Goal: Communication & Community: Share content

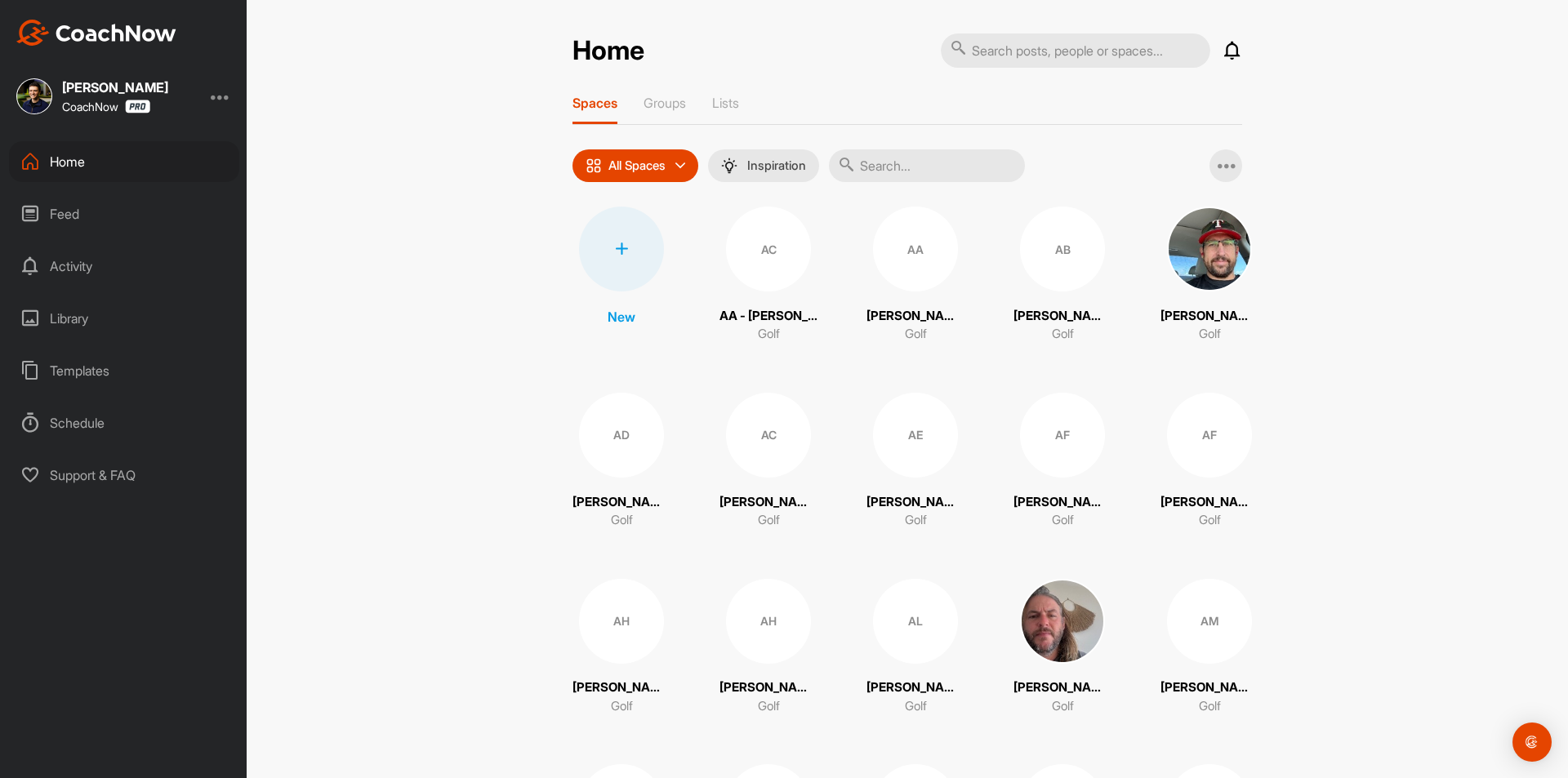
click at [1009, 45] on input "text" at bounding box center [1074, 50] width 269 height 34
paste input "[PERSON_NAME]"
type input "[PERSON_NAME]"
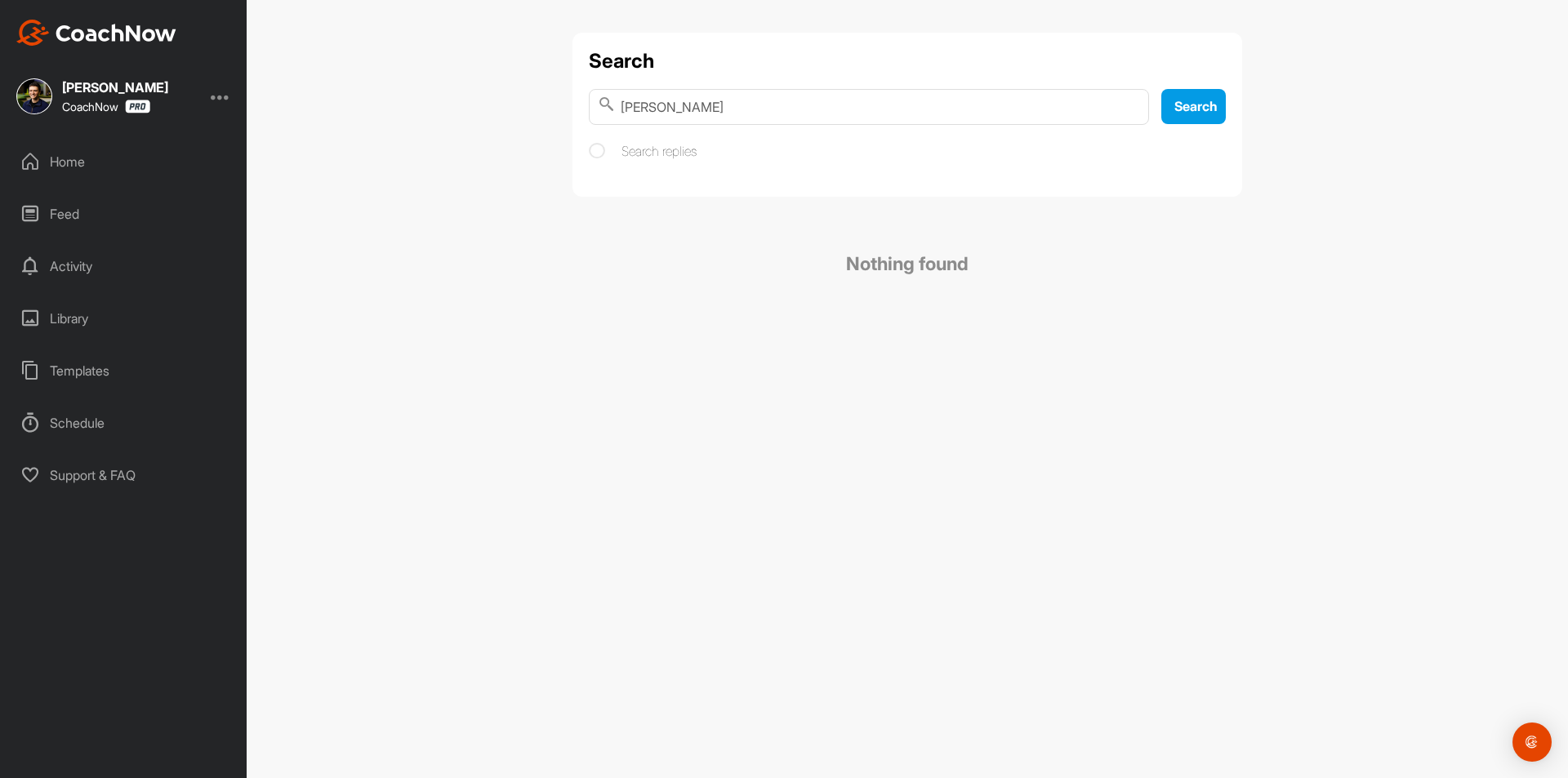
click at [690, 104] on input "[PERSON_NAME]" at bounding box center [868, 106] width 560 height 36
drag, startPoint x: 738, startPoint y: 111, endPoint x: 666, endPoint y: 111, distance: 72.0
click at [666, 111] on input "[PERSON_NAME]" at bounding box center [868, 106] width 560 height 36
type input "Rikhard"
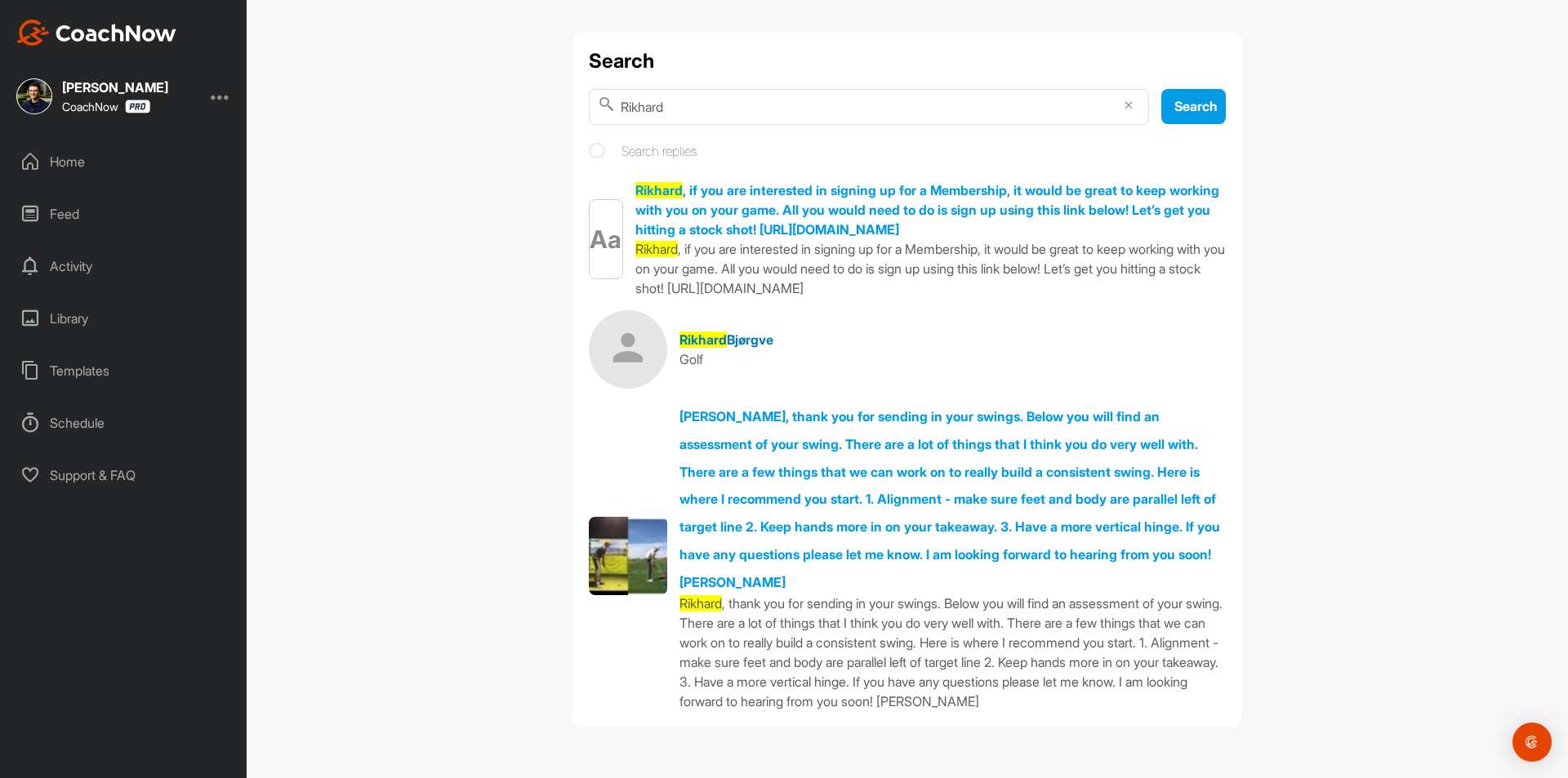
click at [741, 340] on span "Bjørgve" at bounding box center [750, 339] width 46 height 17
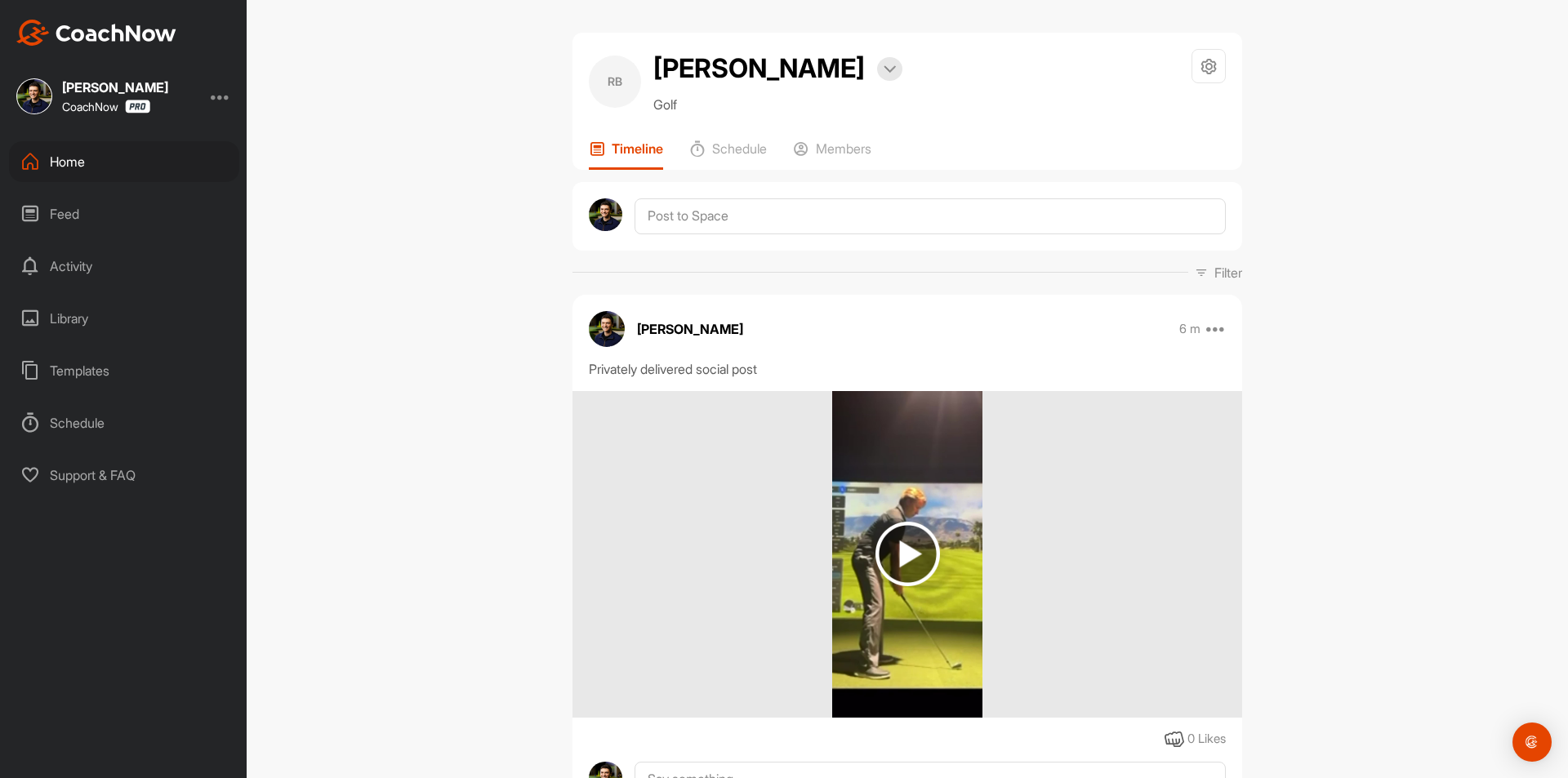
click at [450, 151] on div "[PERSON_NAME] Bookings Golf Space Settings Your Notifications Timeline Schedule…" at bounding box center [906, 389] width 1321 height 778
click at [149, 171] on div "Home" at bounding box center [124, 161] width 230 height 41
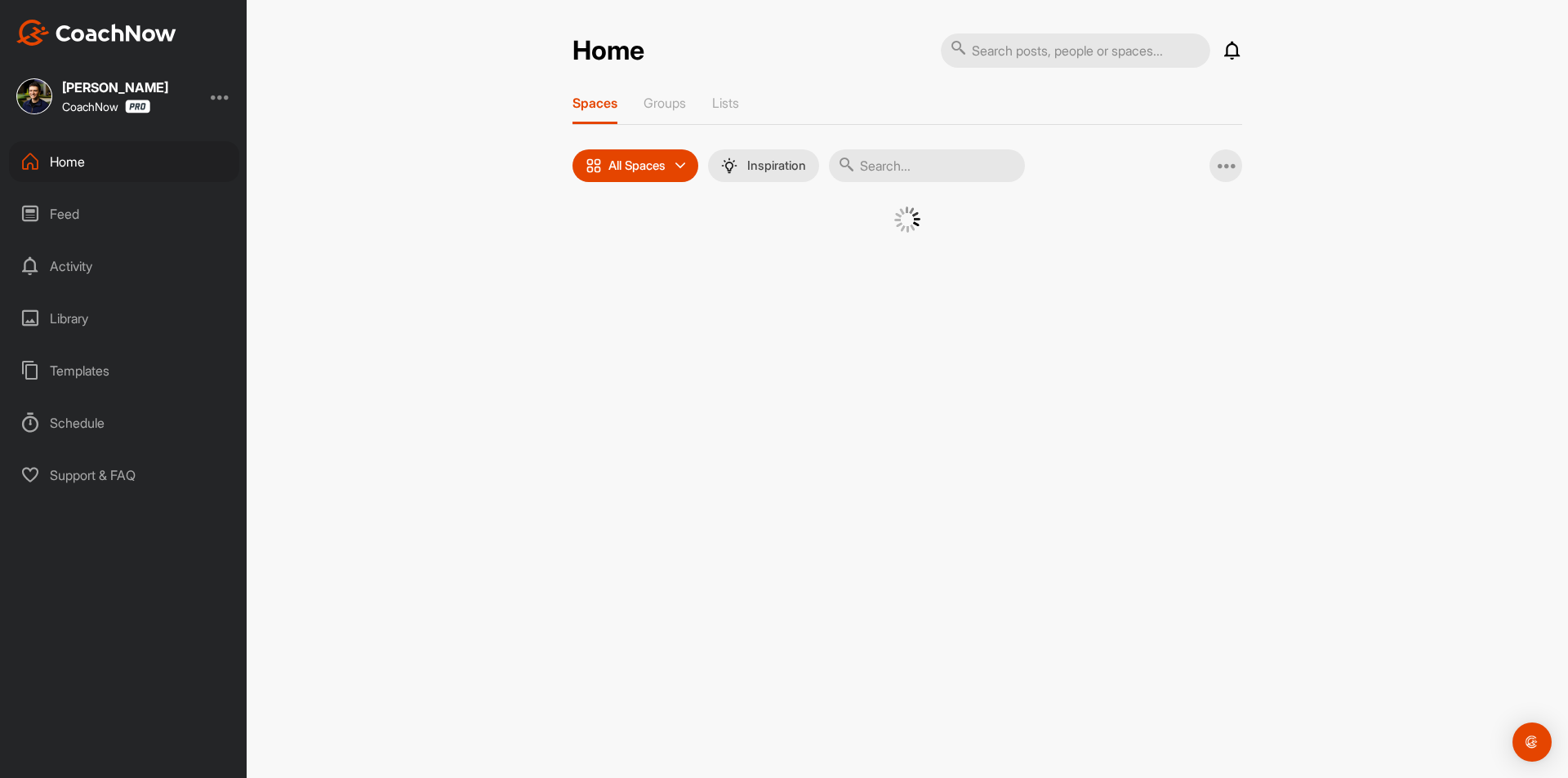
click at [1071, 38] on input "text" at bounding box center [1074, 50] width 269 height 34
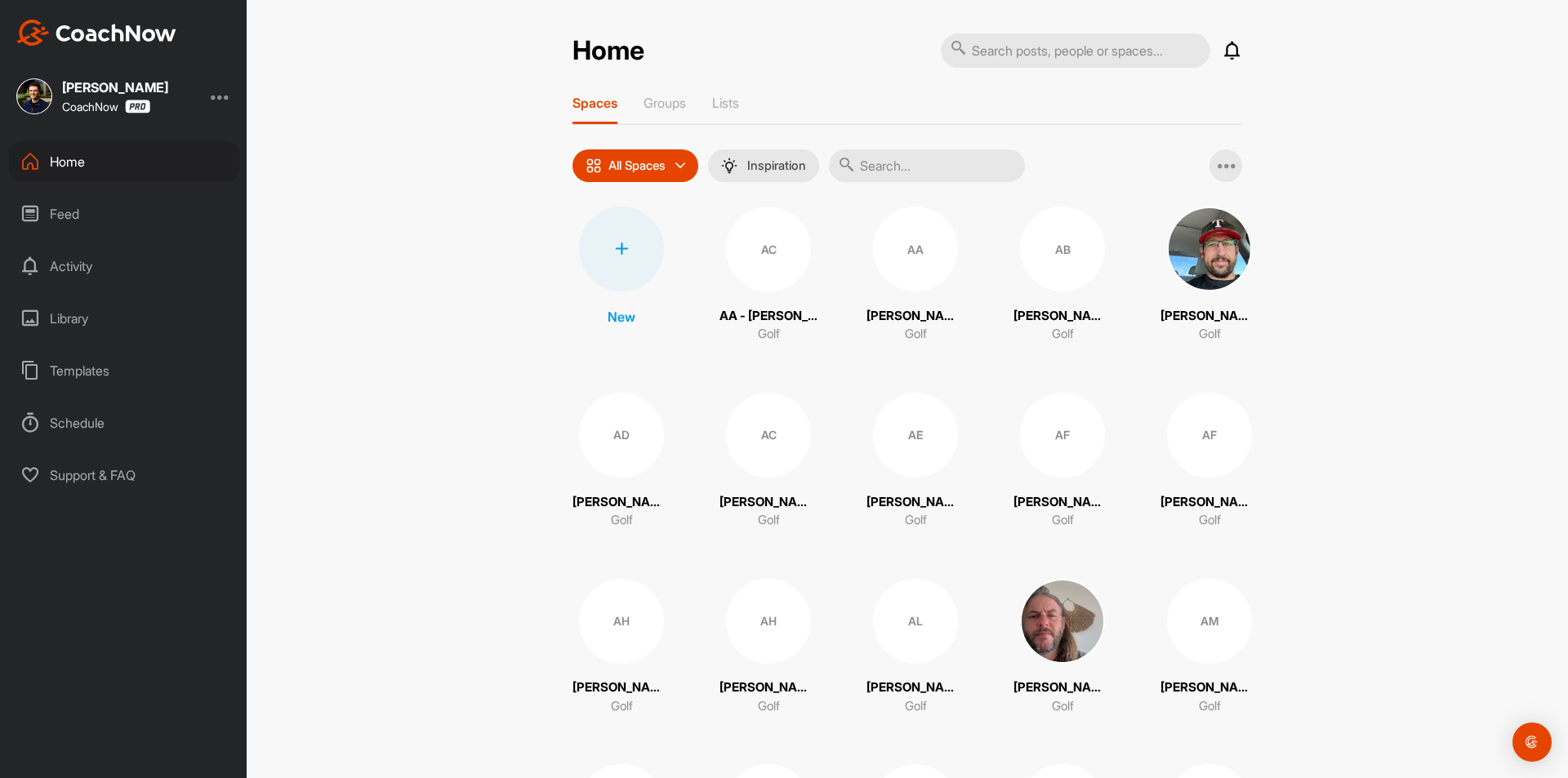
paste input "[PERSON_NAME]"
type input "[PERSON_NAME]"
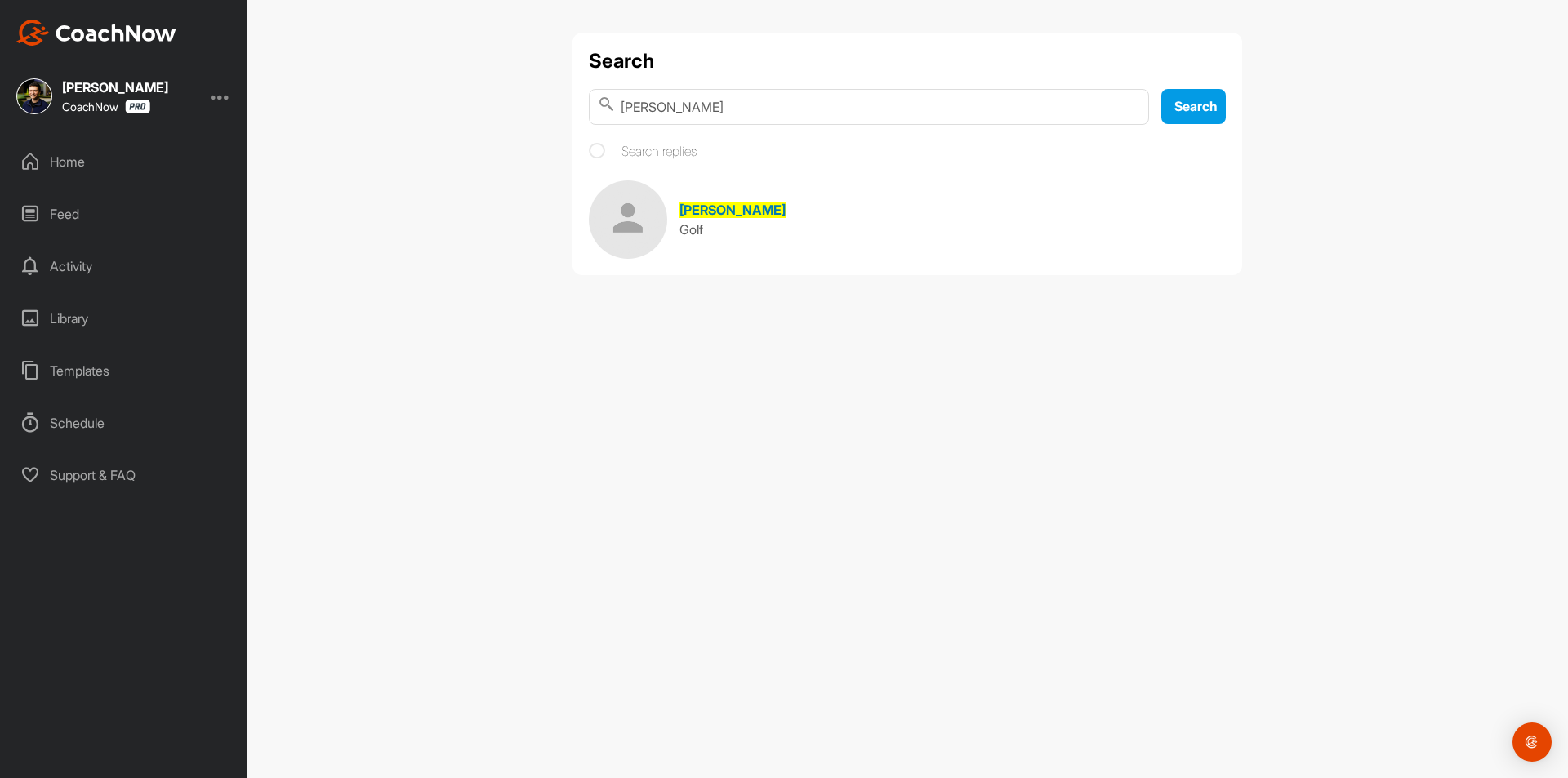
click at [723, 205] on span "[PERSON_NAME]" at bounding box center [732, 210] width 106 height 17
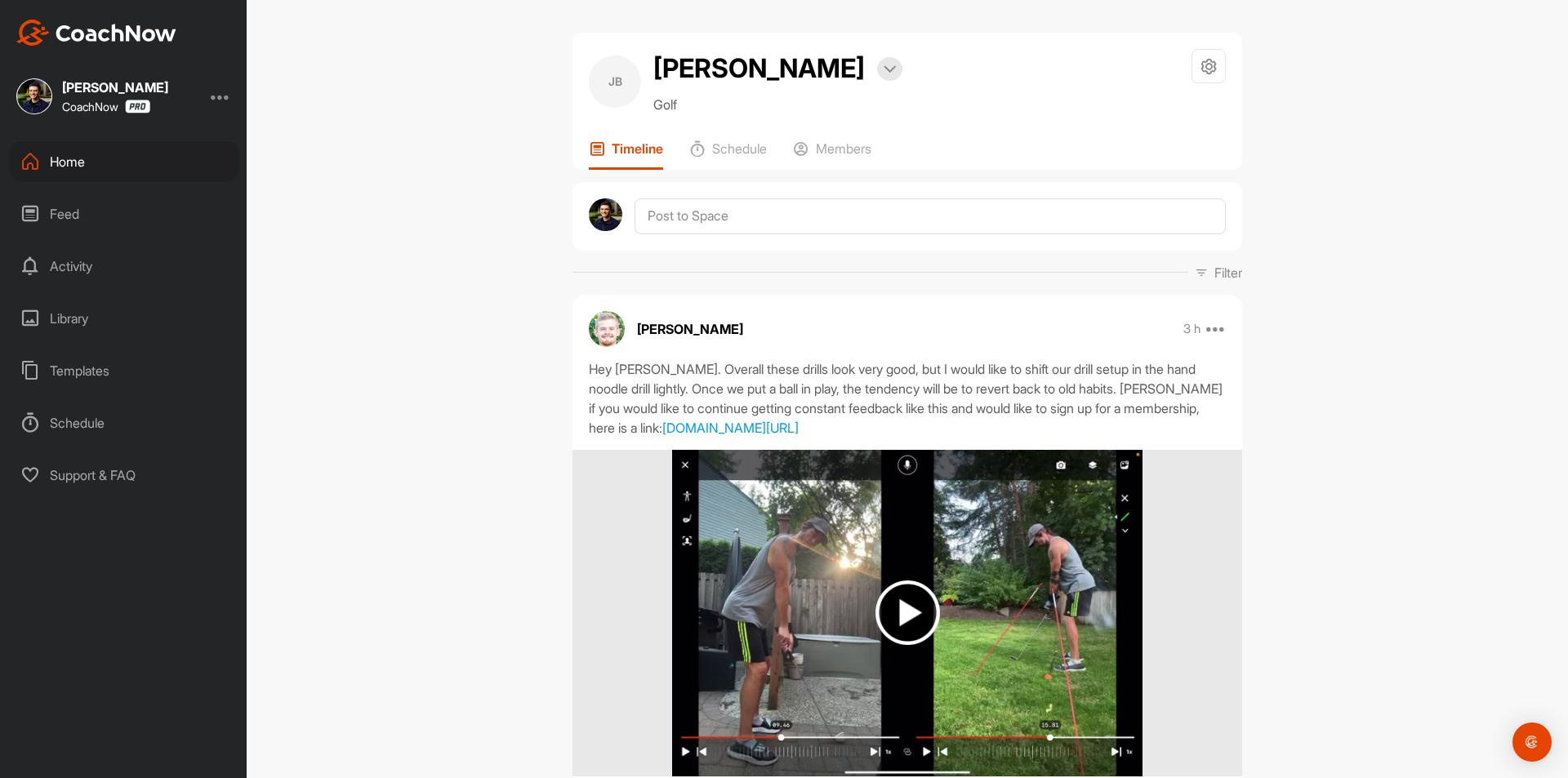
click at [147, 154] on div "Home" at bounding box center [124, 161] width 230 height 41
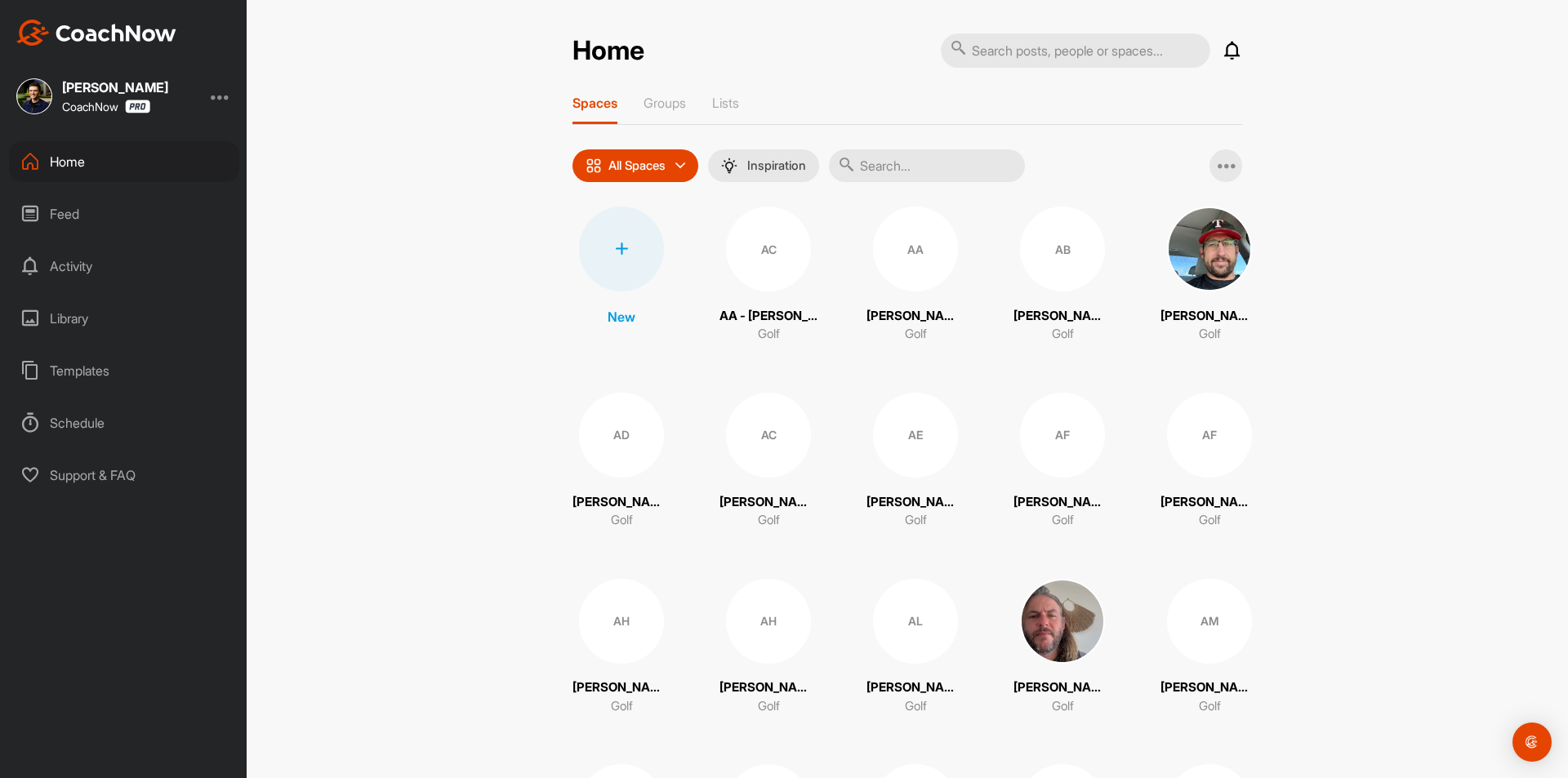
click at [1034, 48] on input "text" at bounding box center [1074, 50] width 269 height 34
paste input "[PERSON_NAME]"
type input "[PERSON_NAME]"
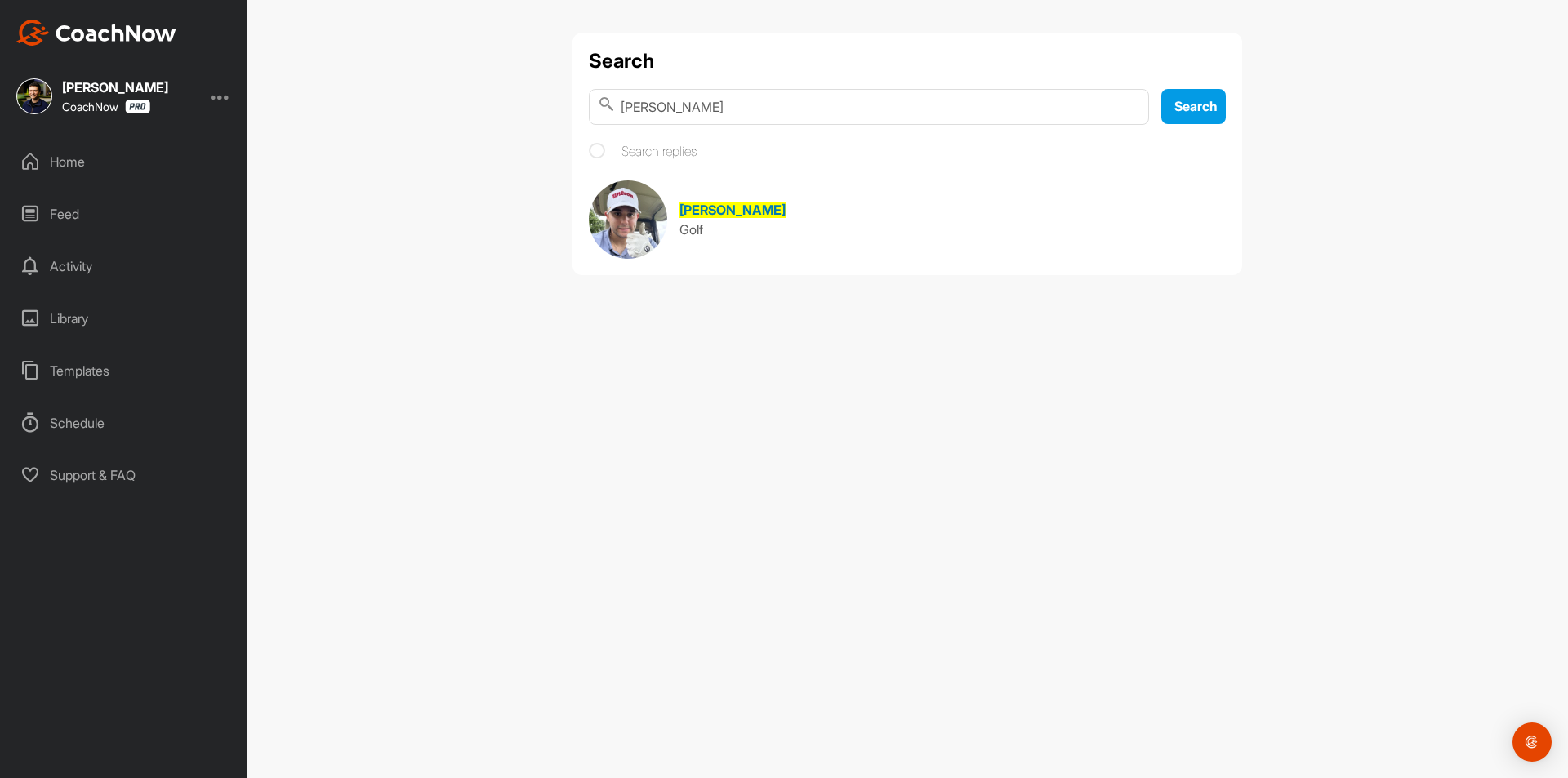
click at [764, 207] on span "[PERSON_NAME]" at bounding box center [732, 210] width 106 height 17
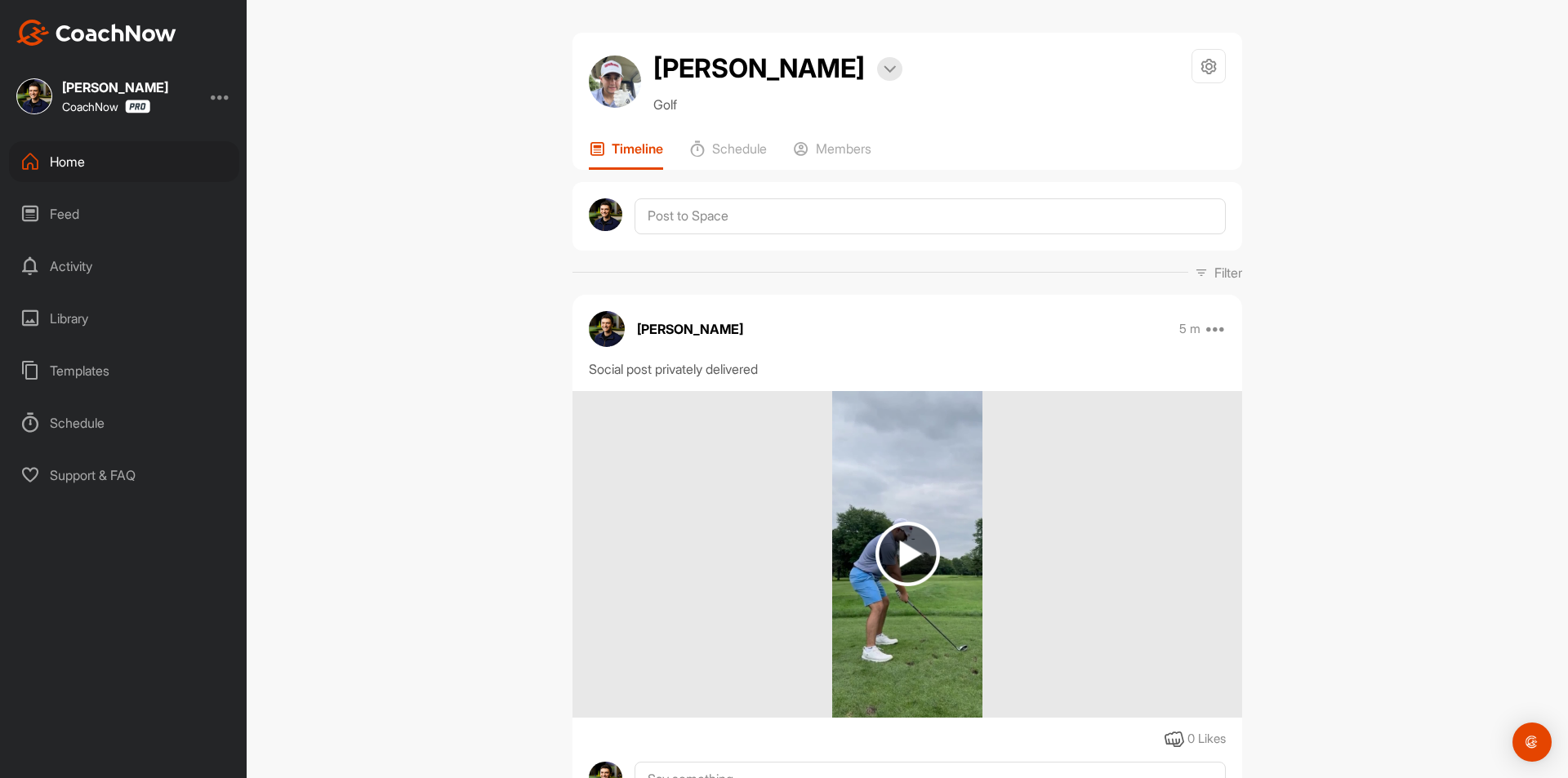
click at [98, 164] on div "Home" at bounding box center [124, 161] width 230 height 41
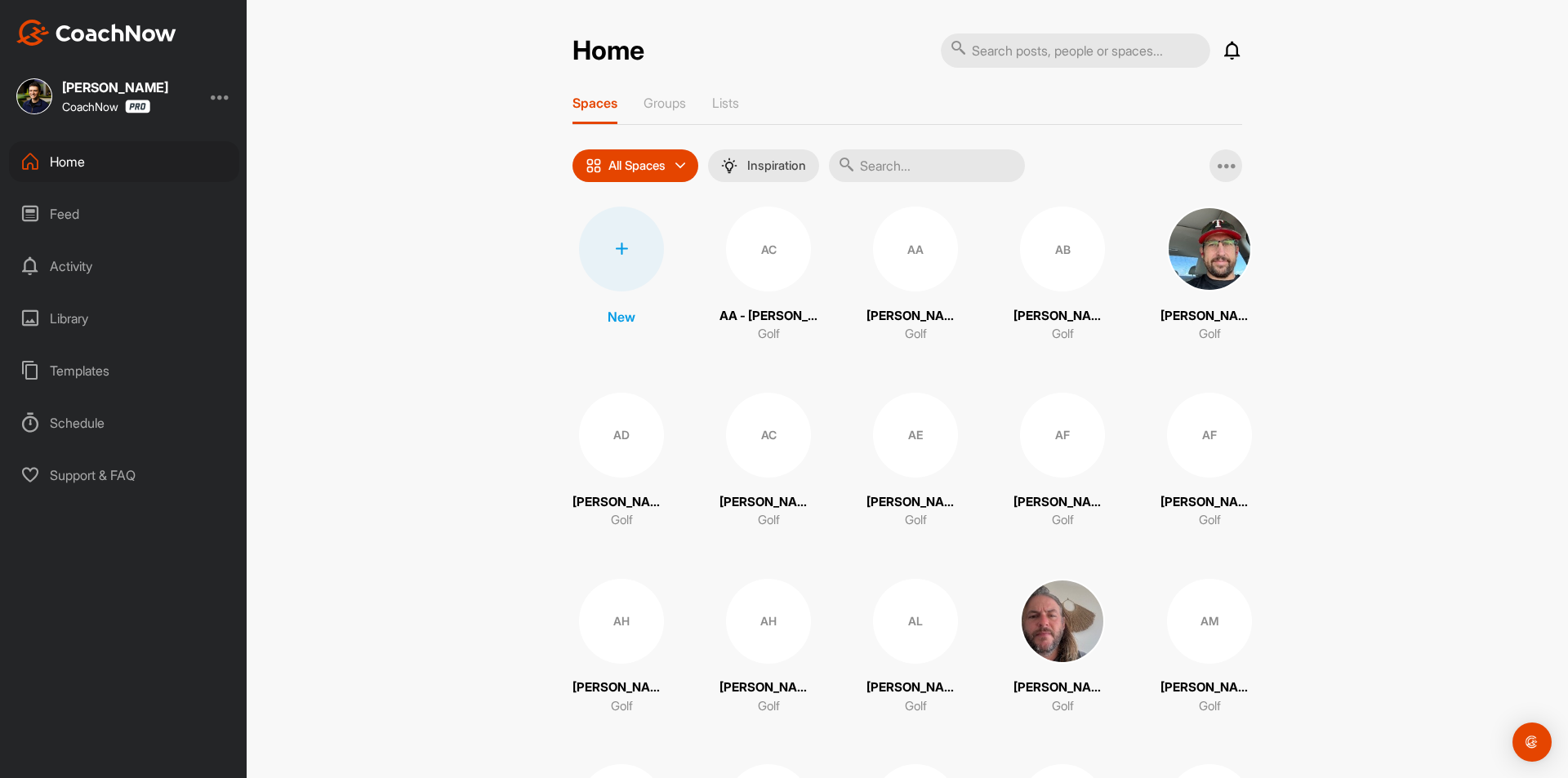
click at [1058, 50] on input "text" at bounding box center [1074, 50] width 269 height 34
paste input "[PERSON_NAME]"
type input "[PERSON_NAME]"
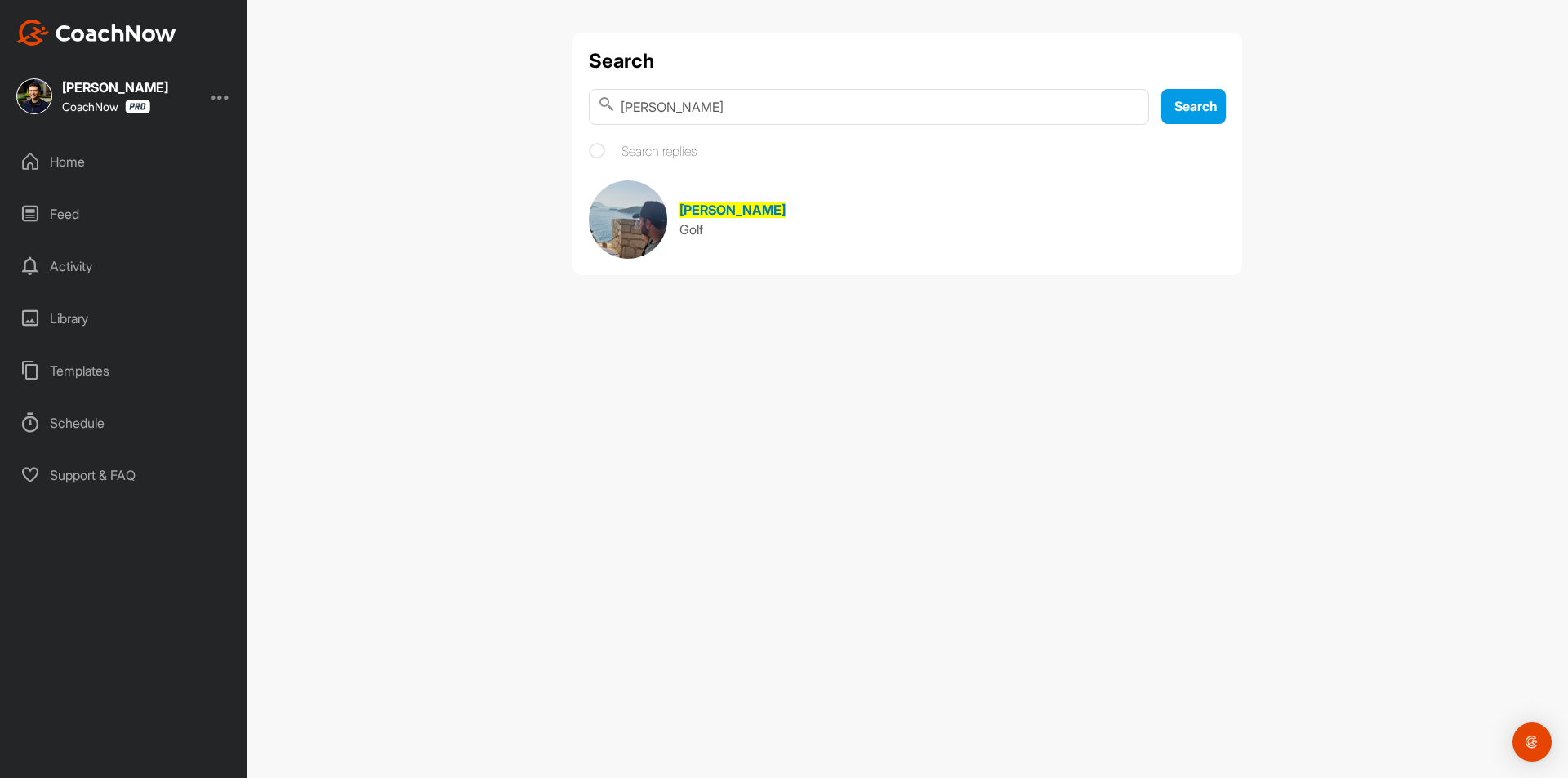
click at [745, 201] on div "[PERSON_NAME]" at bounding box center [732, 210] width 106 height 20
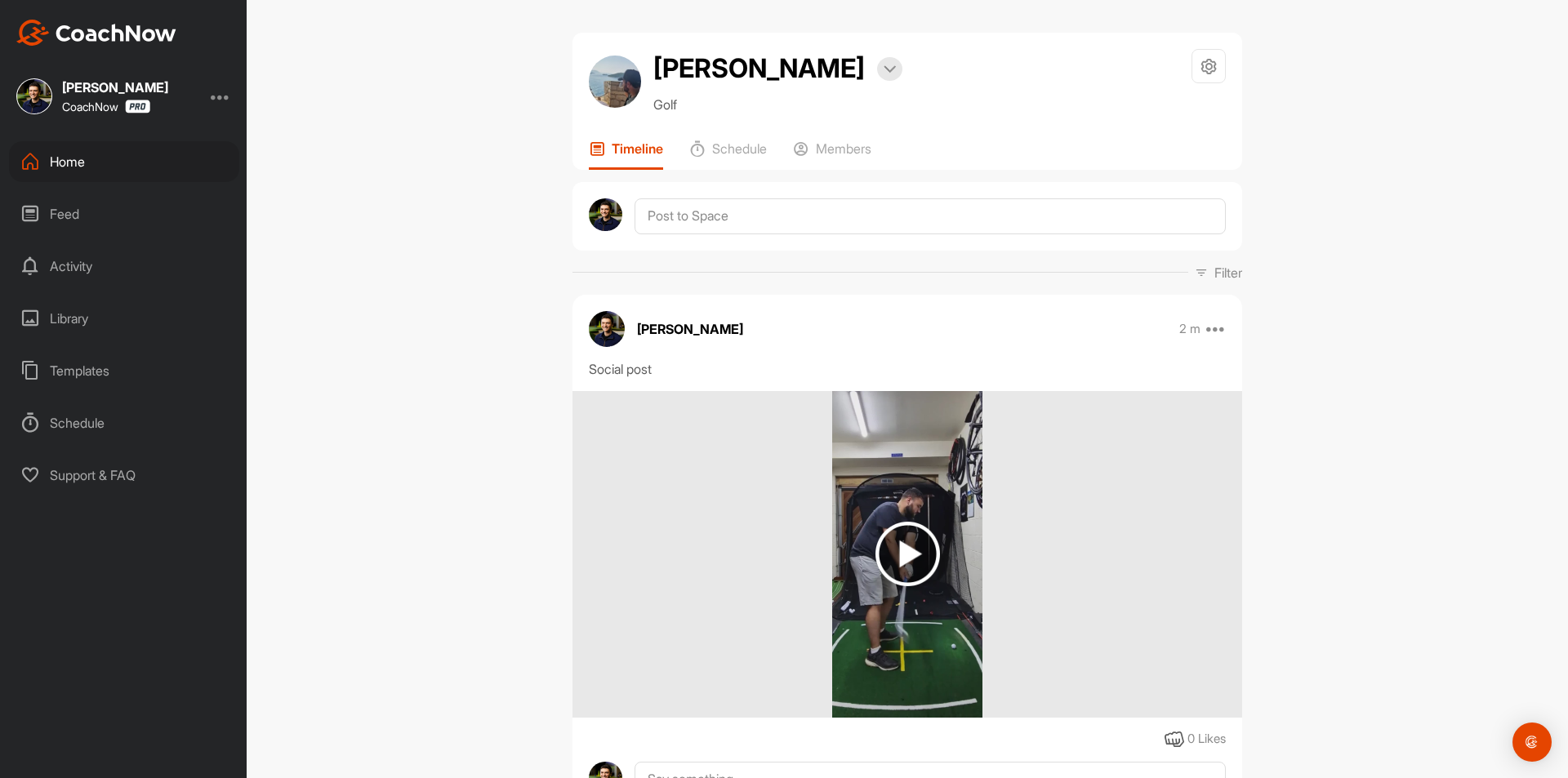
click at [155, 166] on div "Home" at bounding box center [124, 161] width 230 height 41
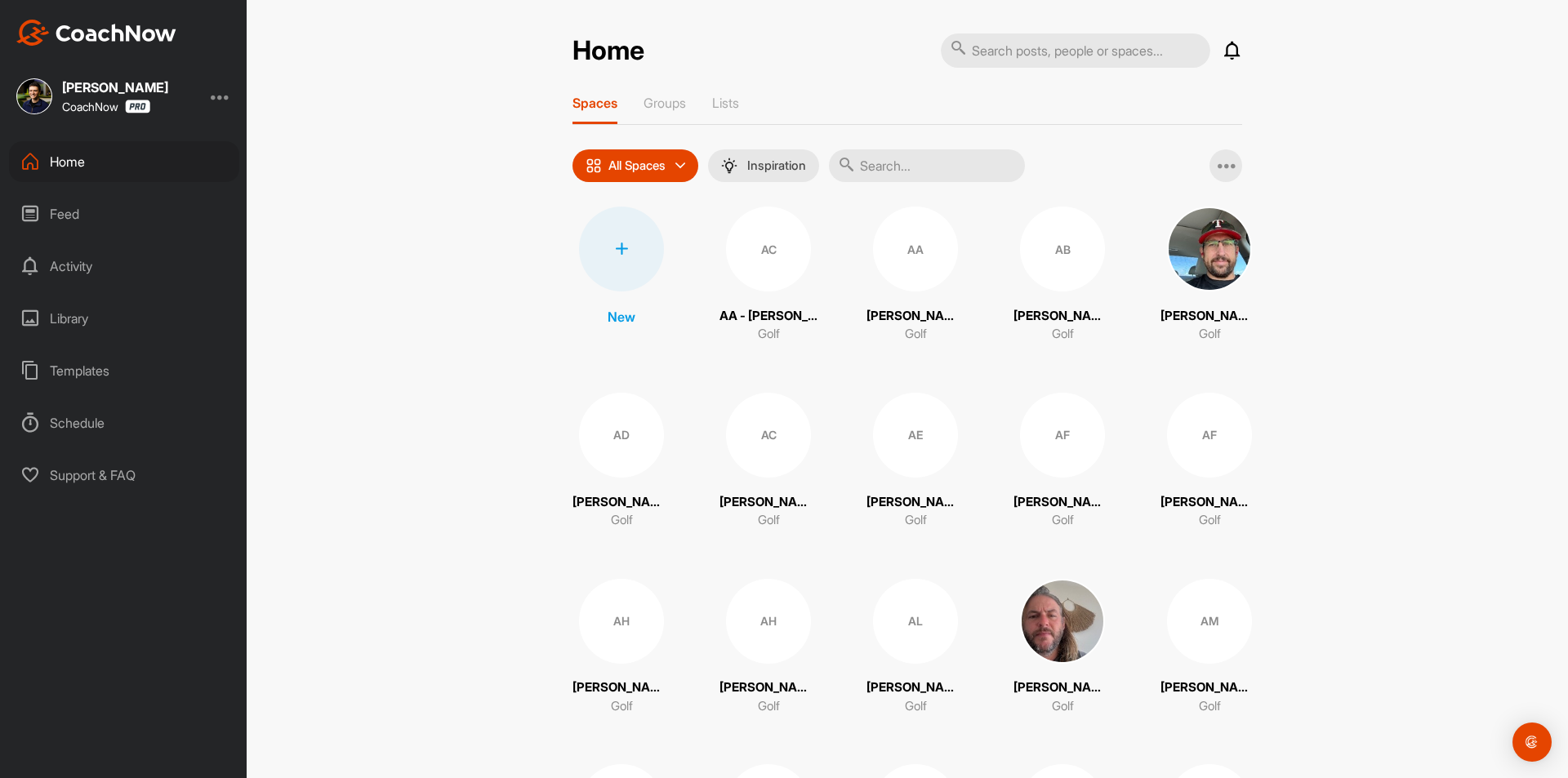
click at [1055, 55] on input "text" at bounding box center [1074, 50] width 269 height 34
paste input "[PERSON_NAME]"
type input "[PERSON_NAME]"
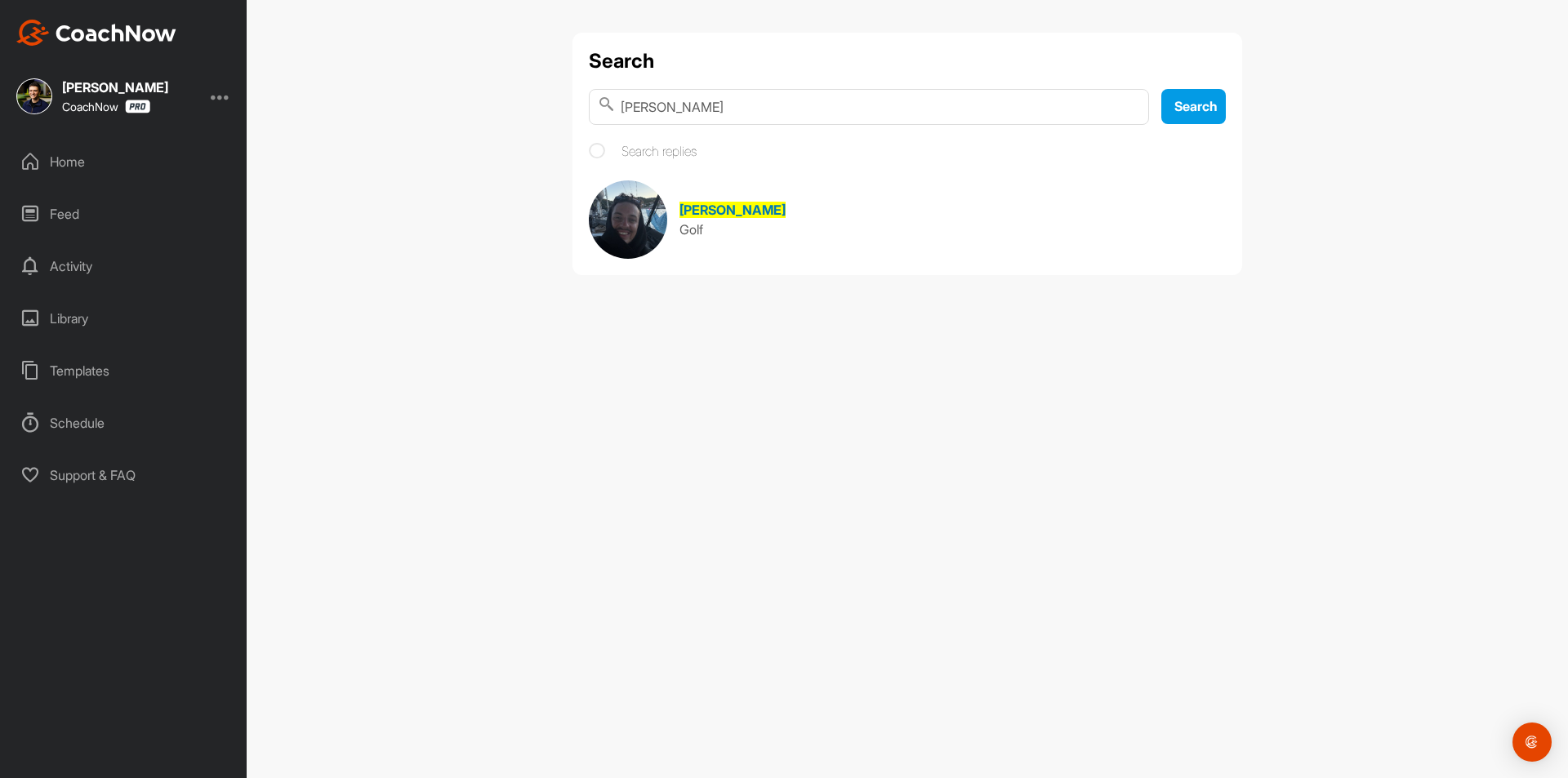
click at [690, 208] on span "[PERSON_NAME]" at bounding box center [732, 210] width 106 height 17
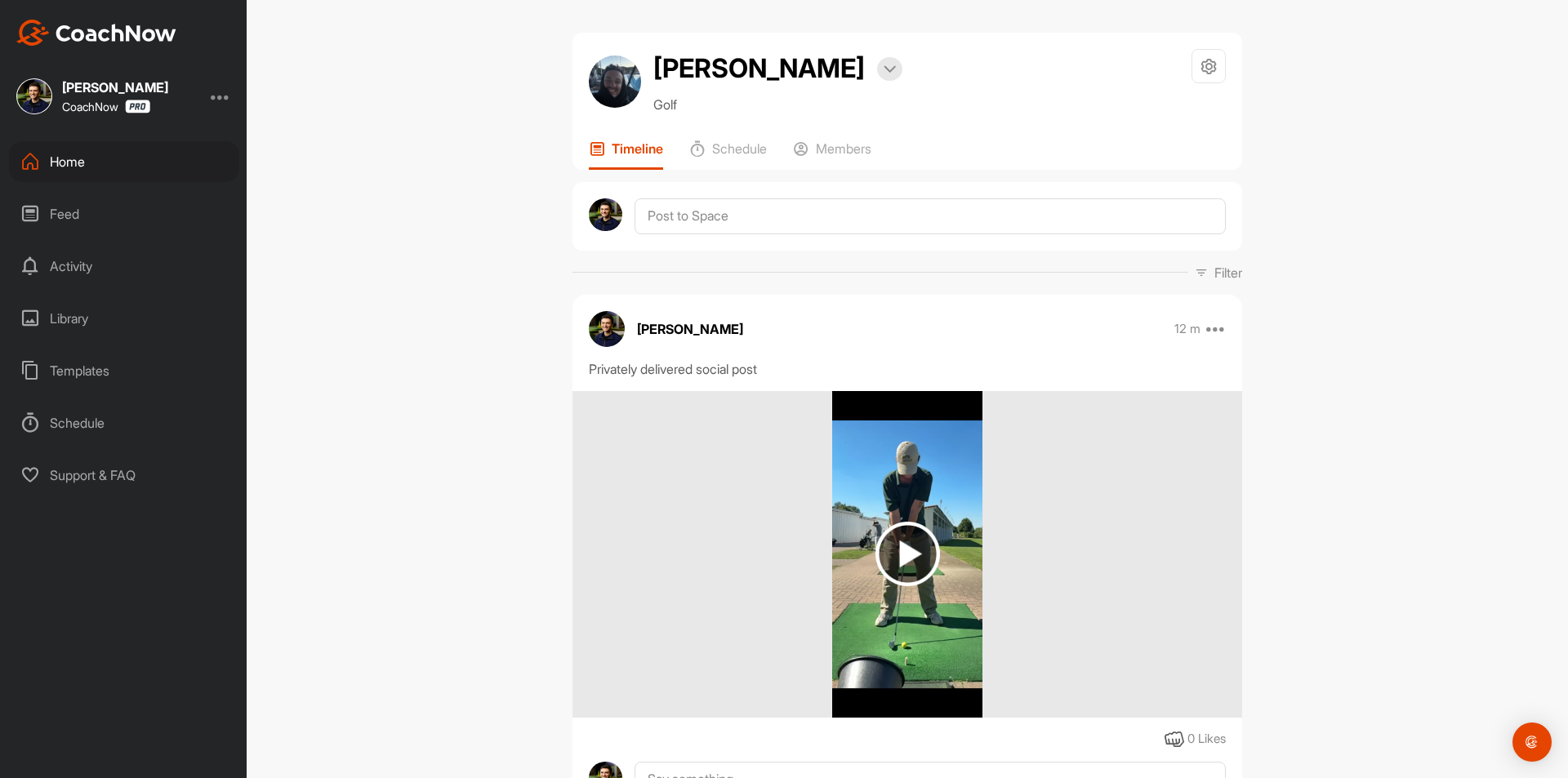
click at [115, 164] on div "Home" at bounding box center [124, 161] width 230 height 41
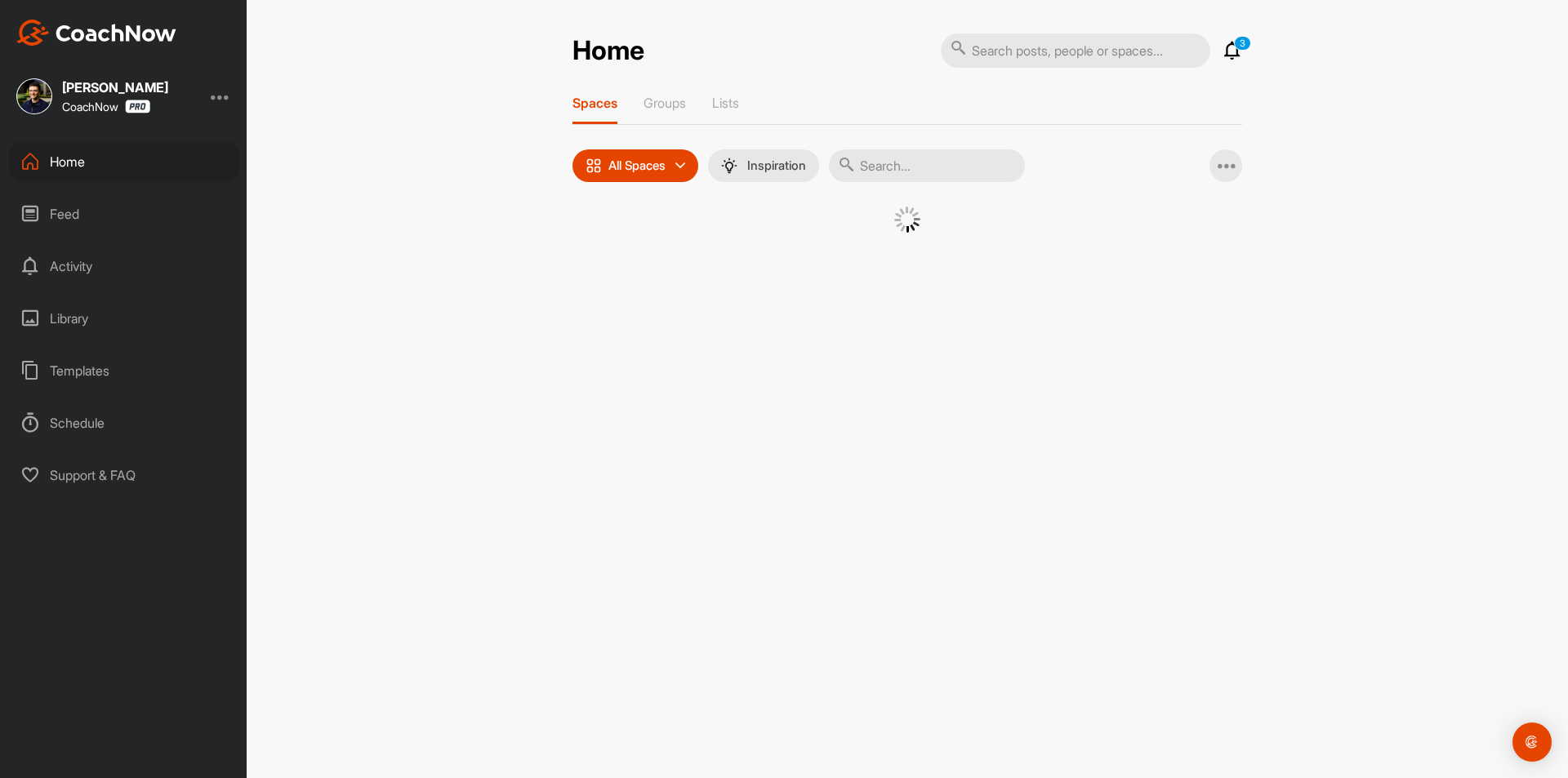
click at [1090, 57] on input "text" at bounding box center [1074, 50] width 269 height 34
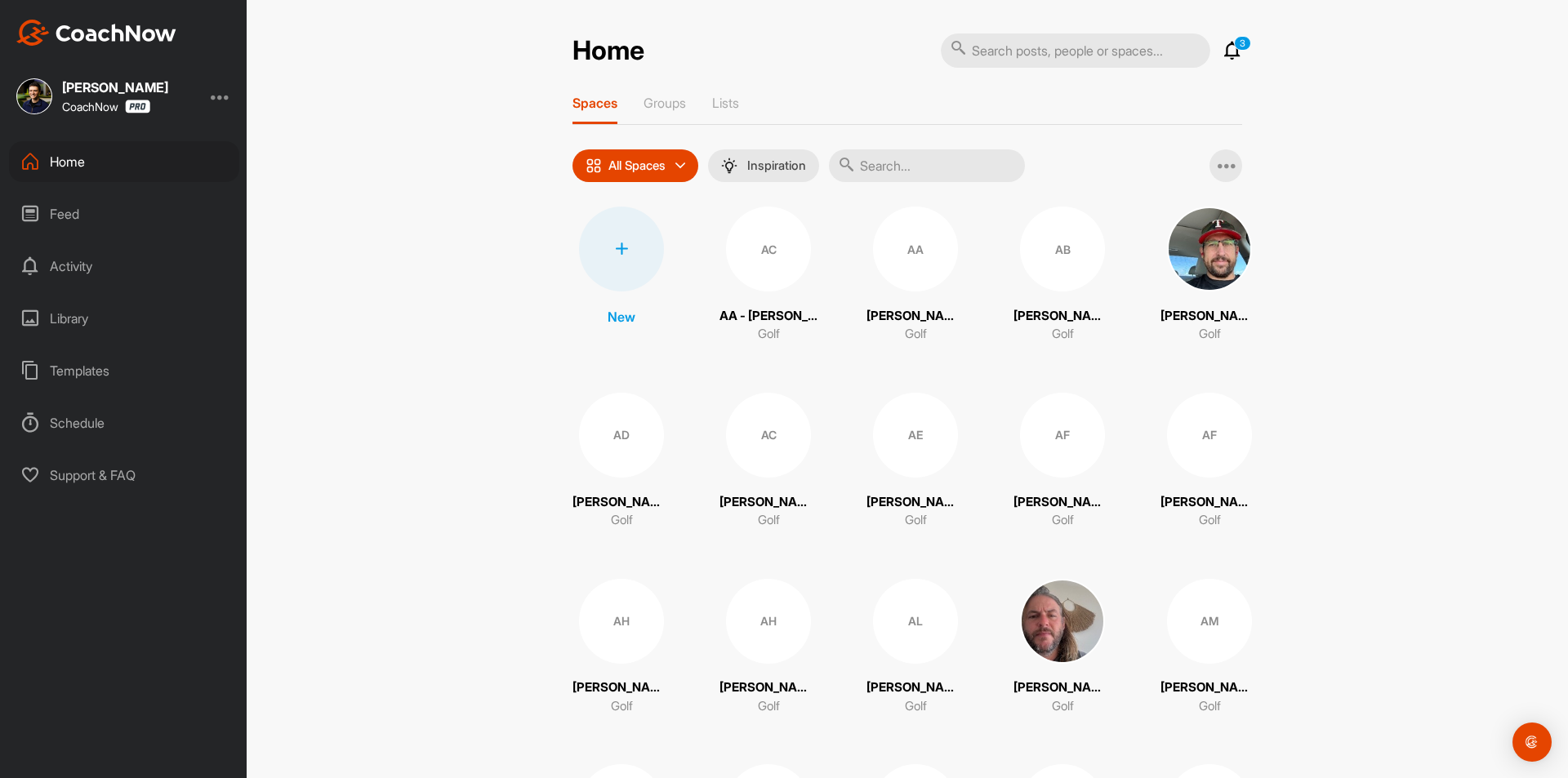
paste input "[PERSON_NAME]"
type input "[PERSON_NAME]"
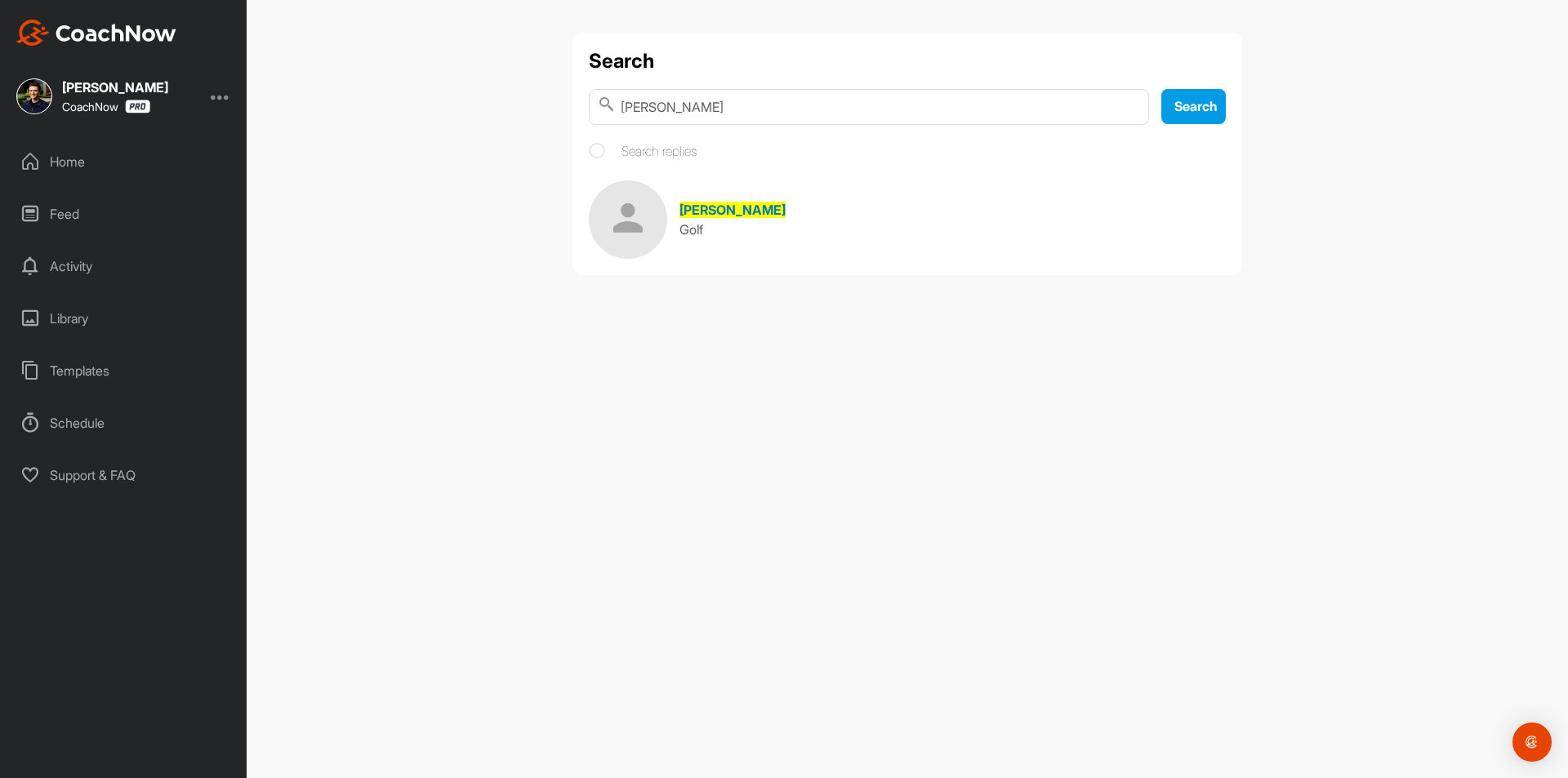
click at [705, 218] on div "[PERSON_NAME]" at bounding box center [732, 210] width 106 height 20
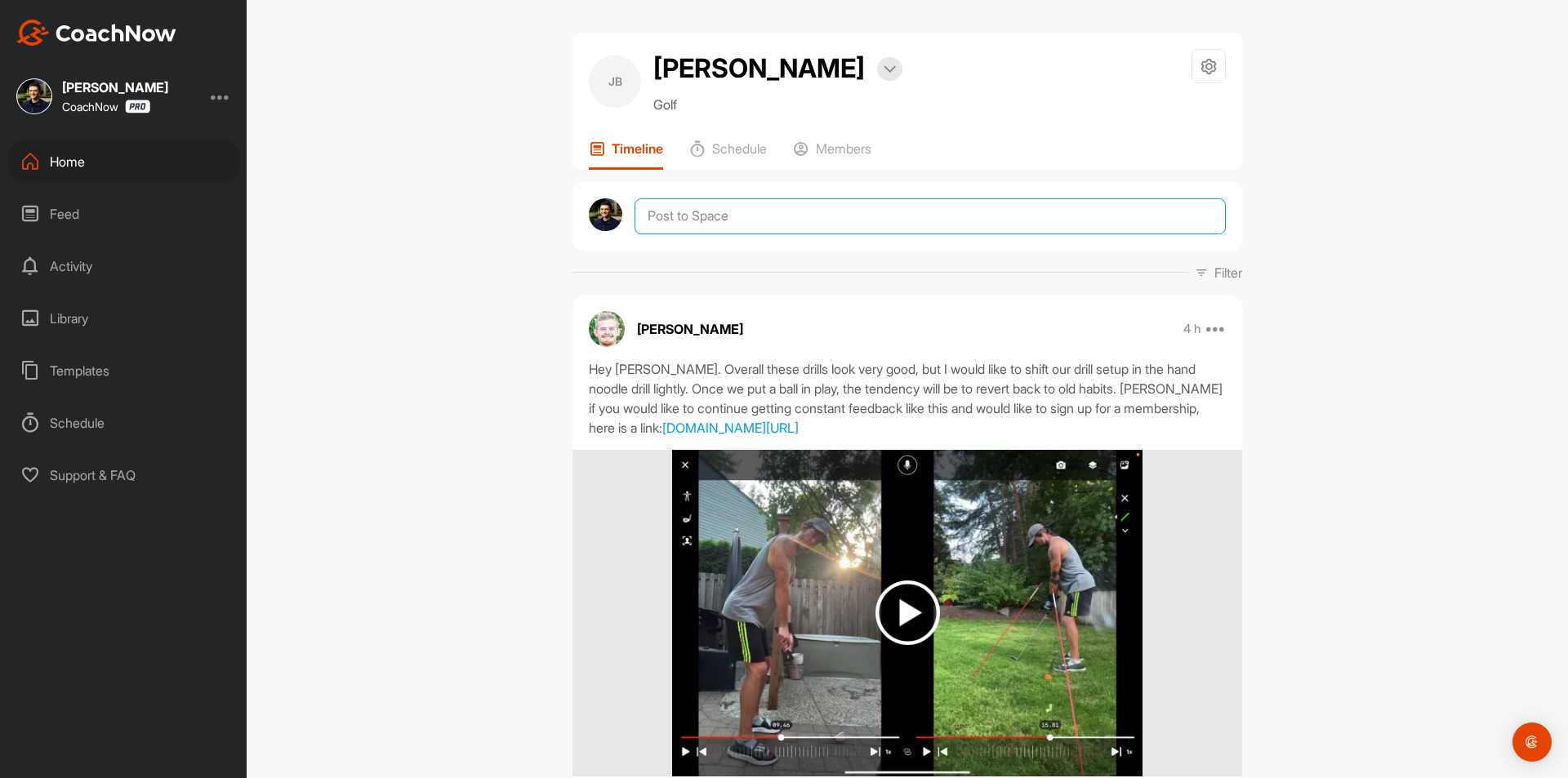
click at [778, 209] on textarea at bounding box center [930, 216] width 591 height 36
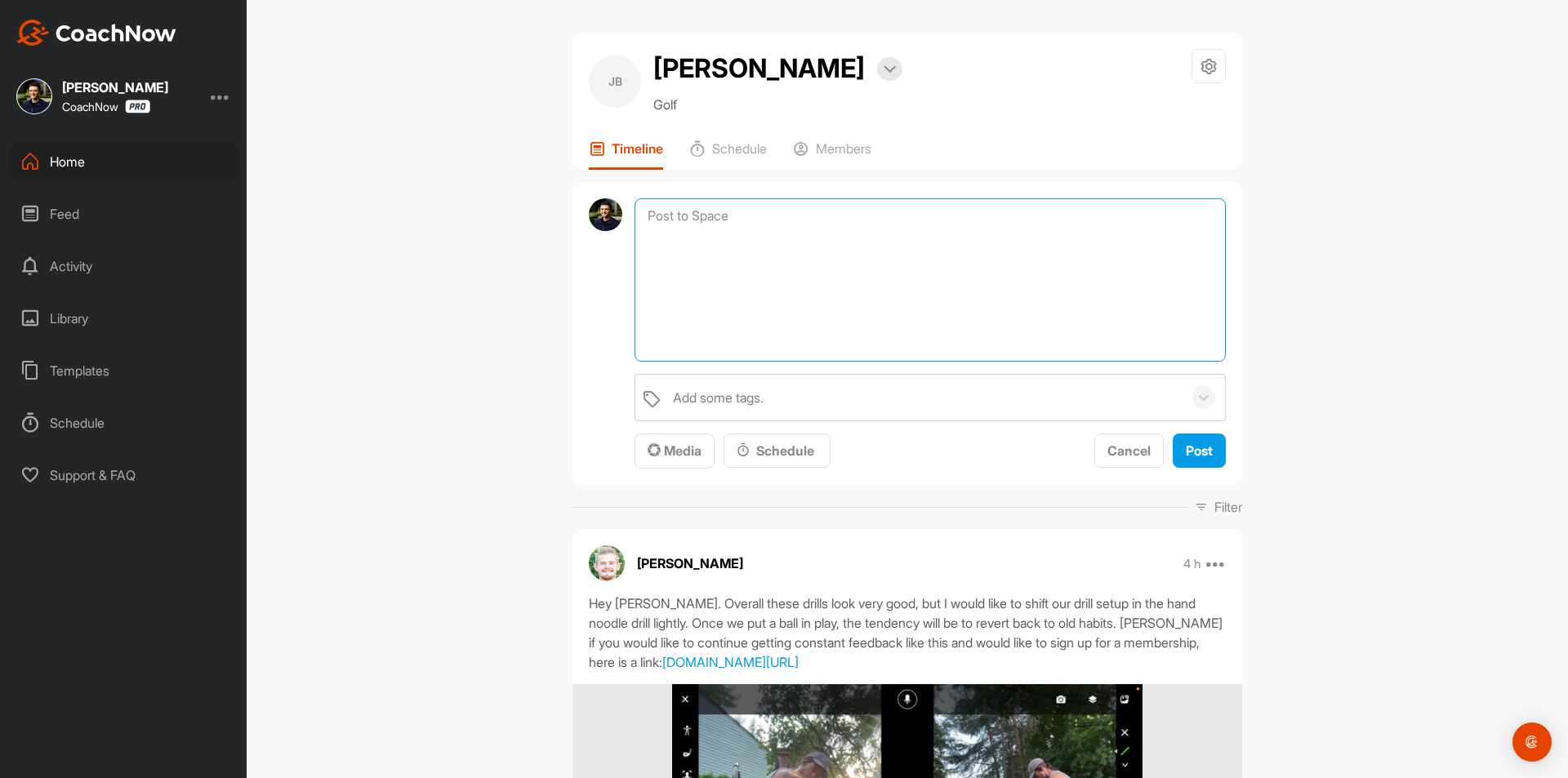
paste textarea "Congratulations! You've signed up for a Membership! Your assigned coach, [Coach…"
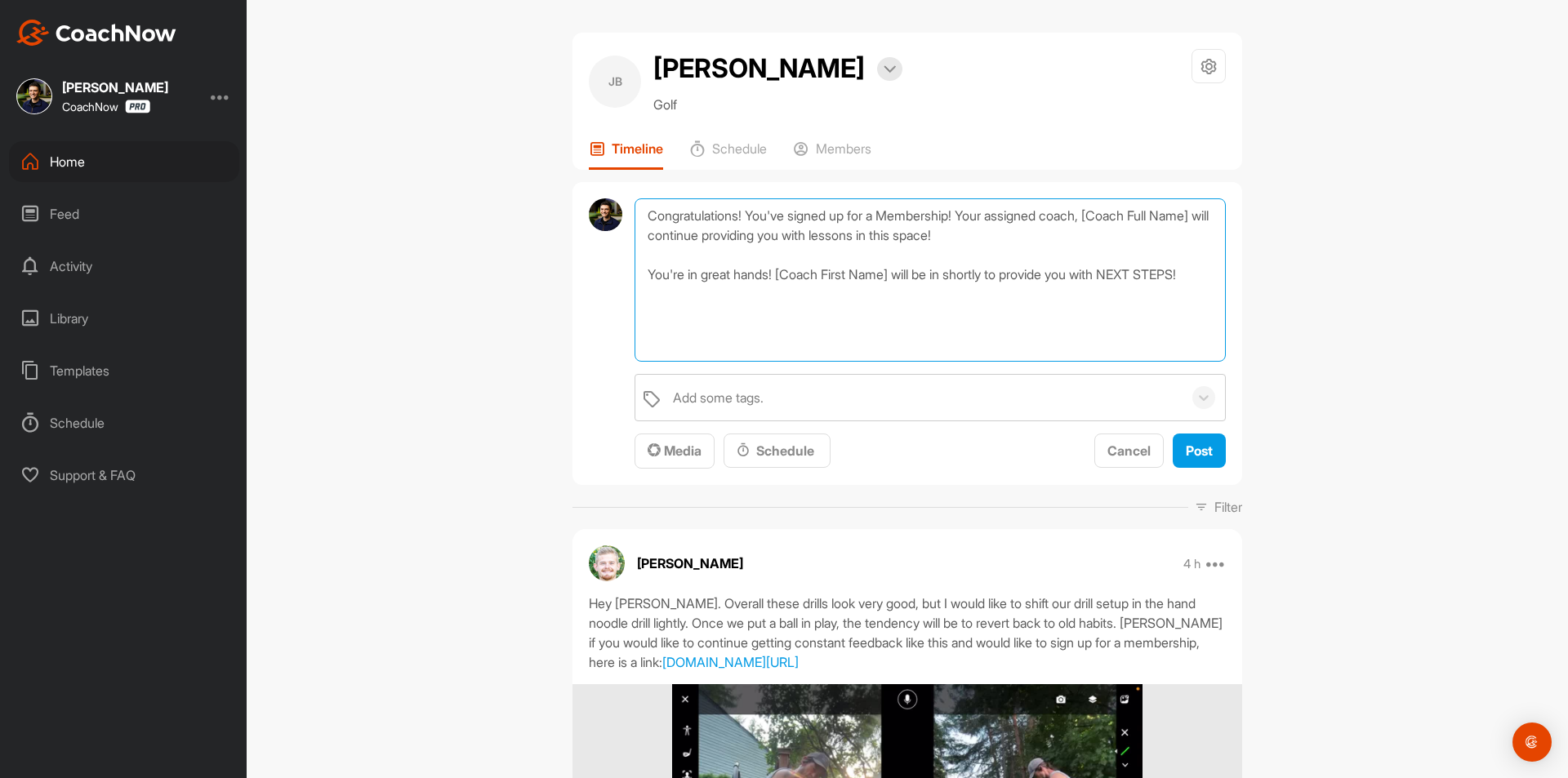
drag, startPoint x: 1105, startPoint y: 214, endPoint x: 683, endPoint y: 235, distance: 422.5
click at [683, 235] on textarea "Congratulations! You've signed up for a Membership! Your assigned coach, [Coach…" at bounding box center [930, 280] width 591 height 164
drag, startPoint x: 779, startPoint y: 272, endPoint x: 898, endPoint y: 273, distance: 119.0
click at [898, 273] on textarea "Congratulations! You've signed up for a Membership! Your assigned coach, [PERSO…" at bounding box center [930, 280] width 591 height 164
type textarea "Congratulations! You've signed up for a Membership! Your assigned coach, [PERSO…"
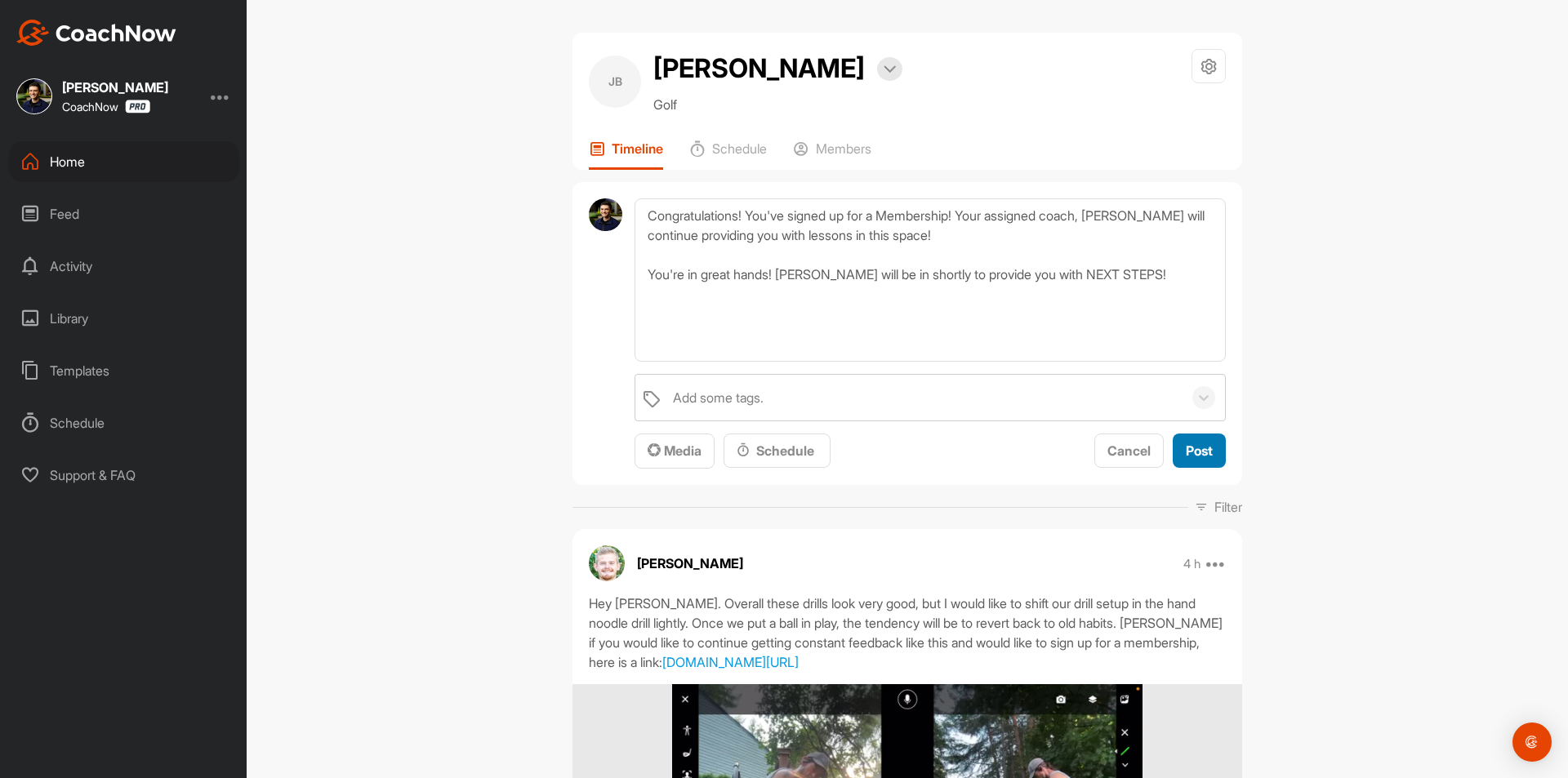
click at [1200, 455] on span "Post" at bounding box center [1199, 450] width 27 height 17
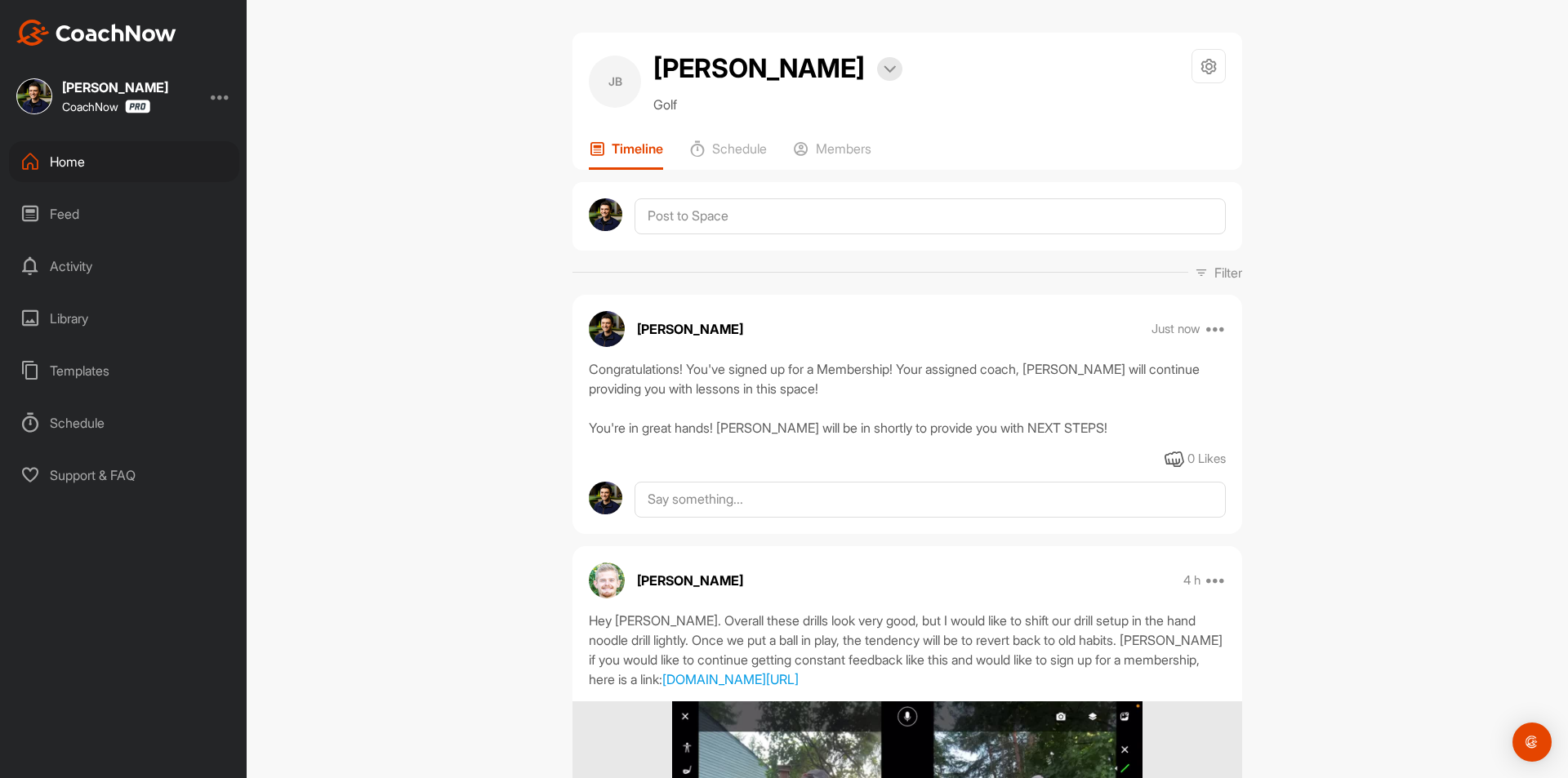
click at [145, 166] on div "Home" at bounding box center [124, 161] width 230 height 41
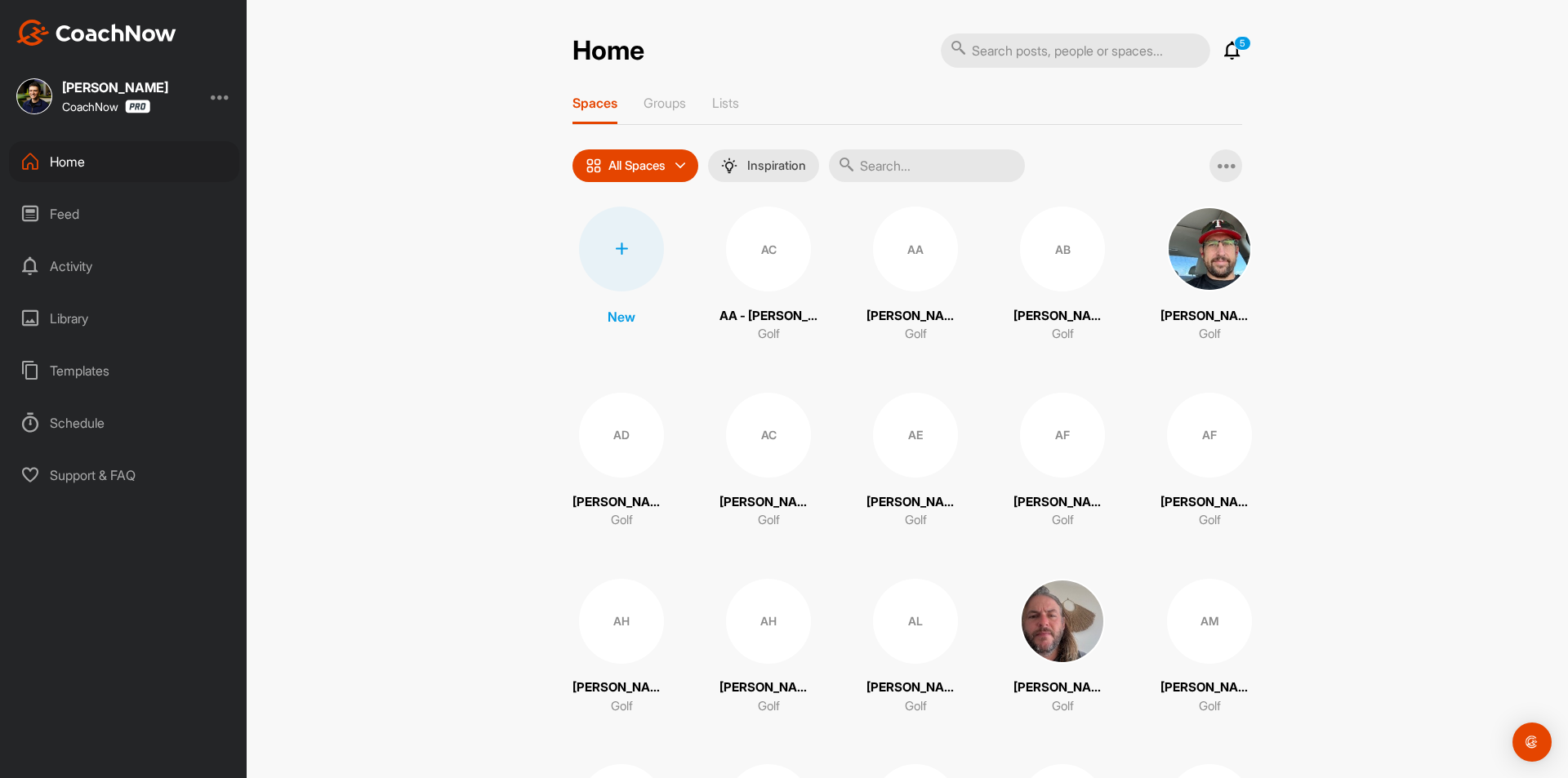
click at [1058, 52] on input "text" at bounding box center [1074, 50] width 269 height 34
paste input "[PERSON_NAME]"
type input "[PERSON_NAME]"
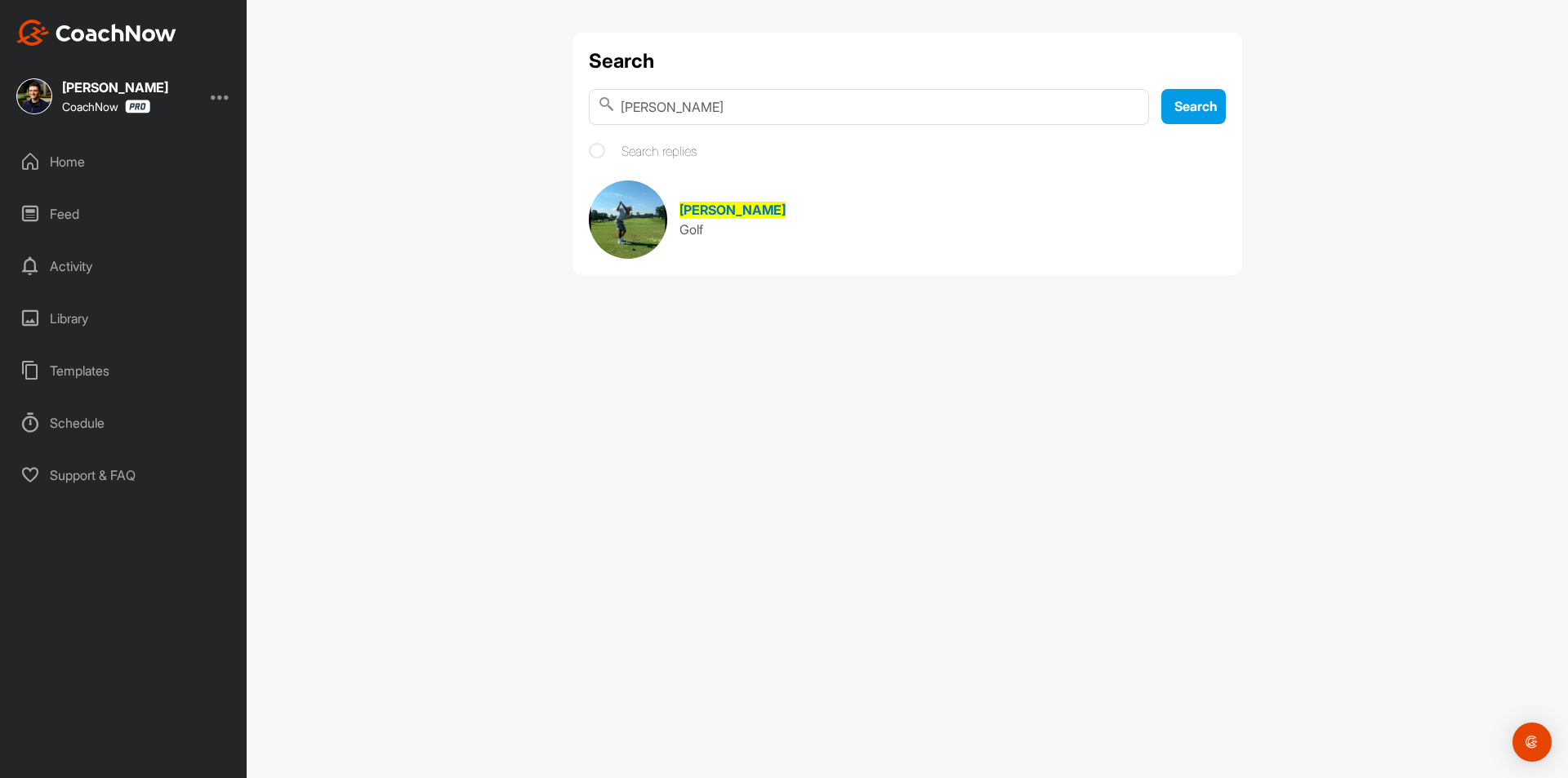
click at [730, 214] on span "[PERSON_NAME]" at bounding box center [732, 210] width 106 height 17
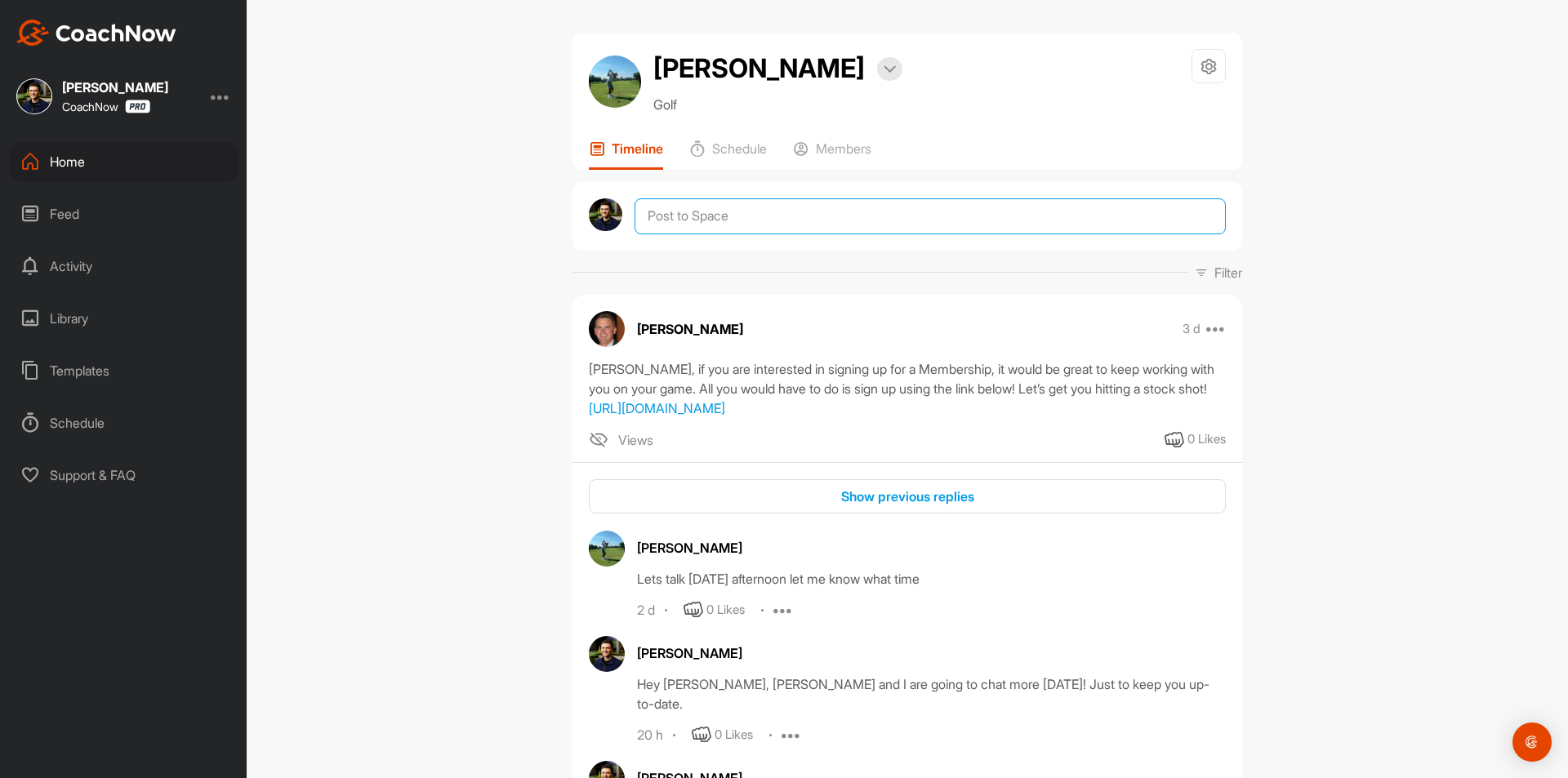
click at [732, 218] on textarea at bounding box center [930, 216] width 591 height 36
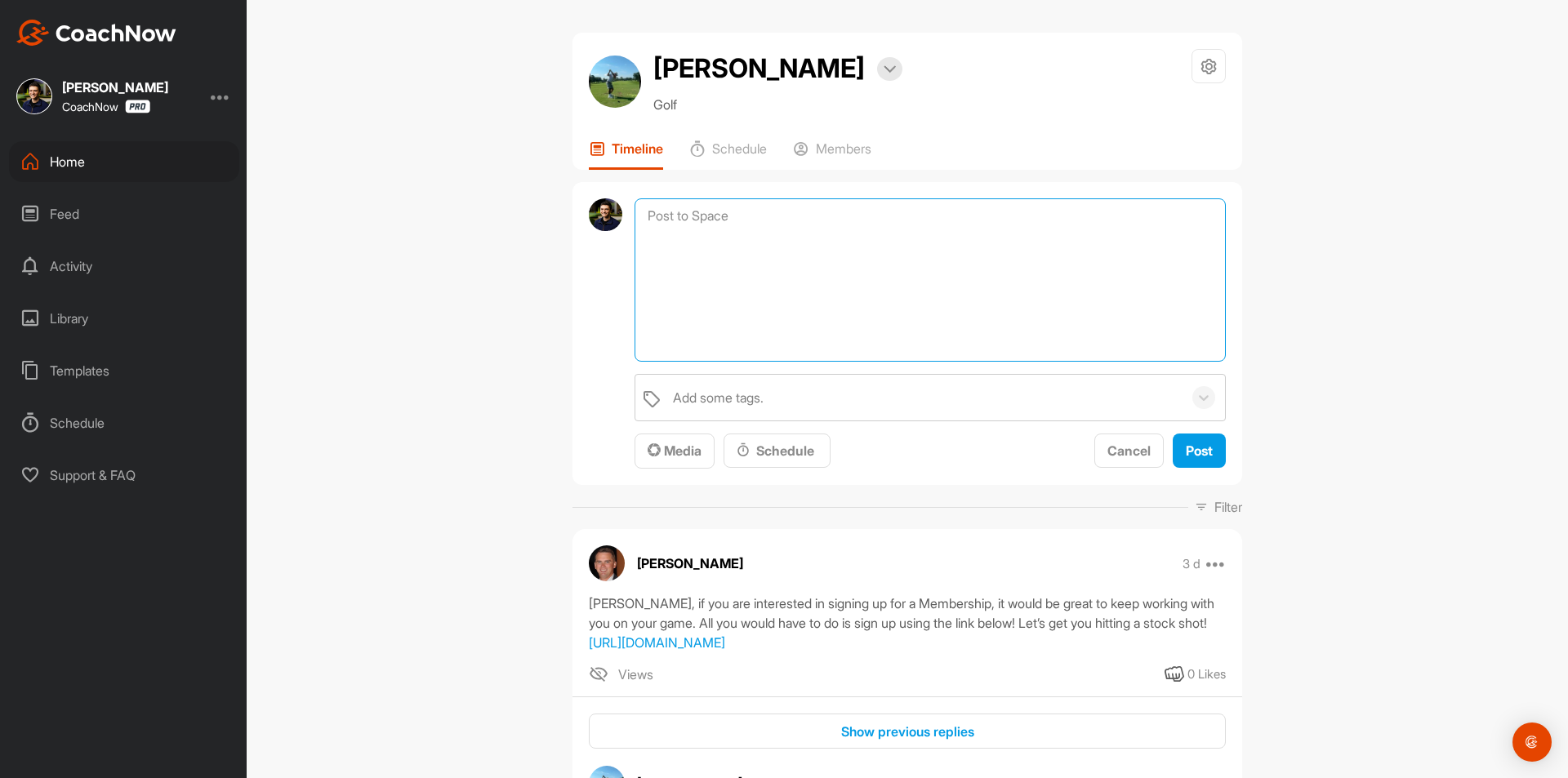
paste textarea "Congratulations! You've signed up for a Membership! Your assigned coach, [Coach…"
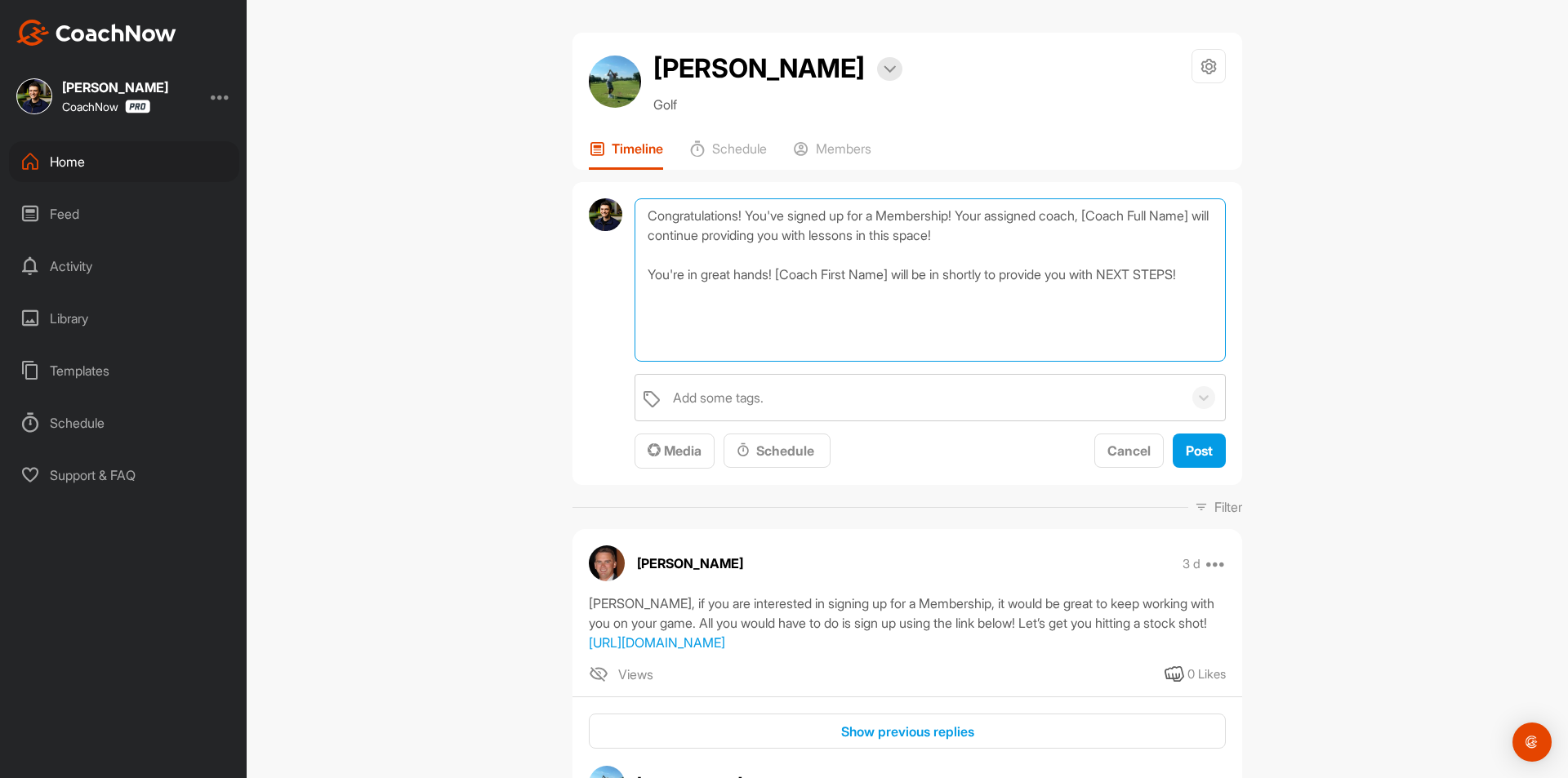
drag, startPoint x: 1105, startPoint y: 211, endPoint x: 681, endPoint y: 239, distance: 424.9
click at [681, 239] on textarea "Congratulations! You've signed up for a Membership! Your assigned coach, [Coach…" at bounding box center [930, 280] width 591 height 164
drag, startPoint x: 777, startPoint y: 272, endPoint x: 897, endPoint y: 274, distance: 120.0
click at [897, 274] on textarea "Congratulations! You've signed up for a Membership! Your assigned coach, [PERSO…" at bounding box center [930, 280] width 591 height 164
type textarea "Congratulations! You've signed up for a Membership! Your assigned coach, [PERSO…"
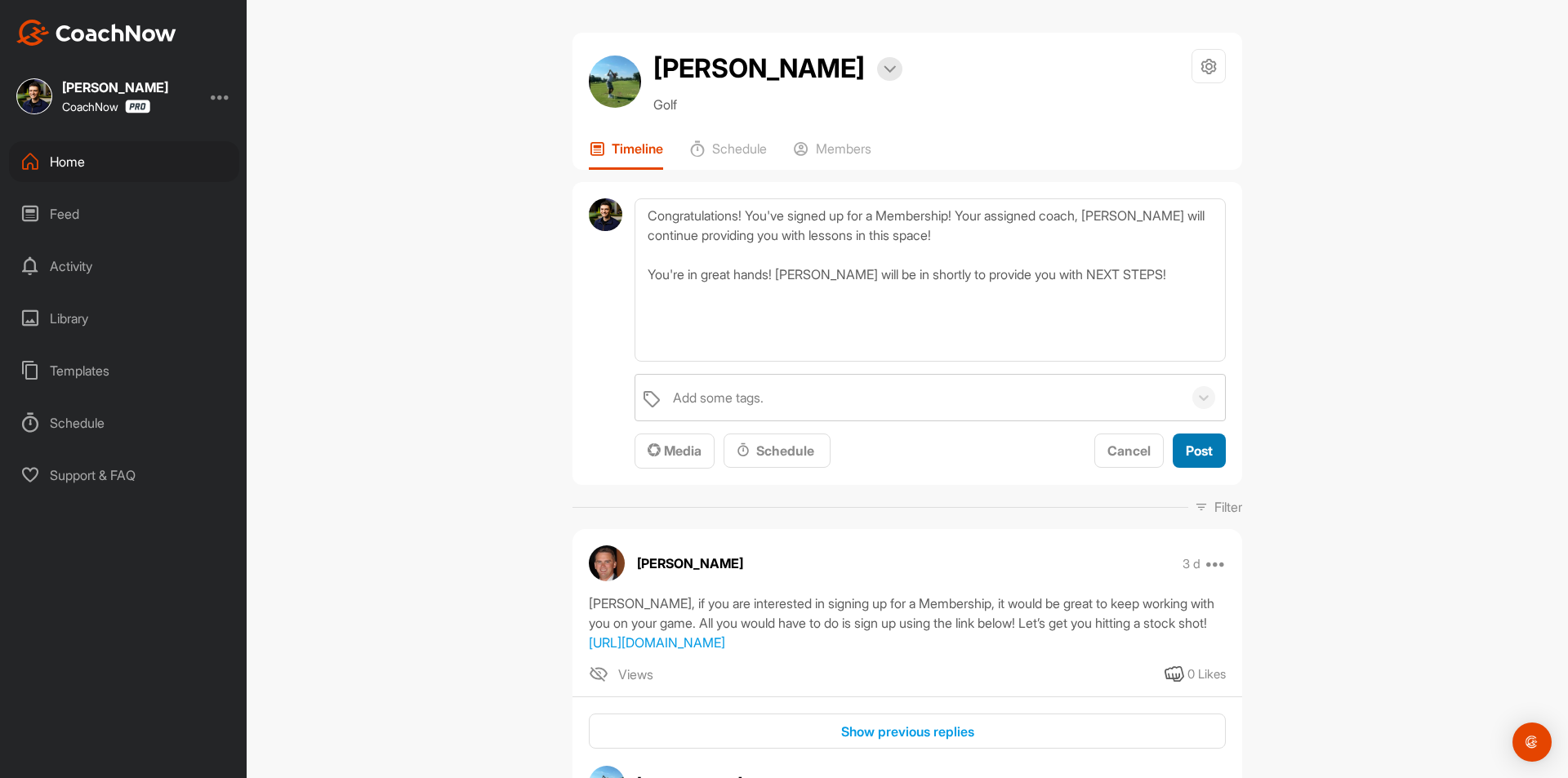
click at [1203, 454] on span "Post" at bounding box center [1199, 450] width 27 height 17
